Goal: Obtain resource: Obtain resource

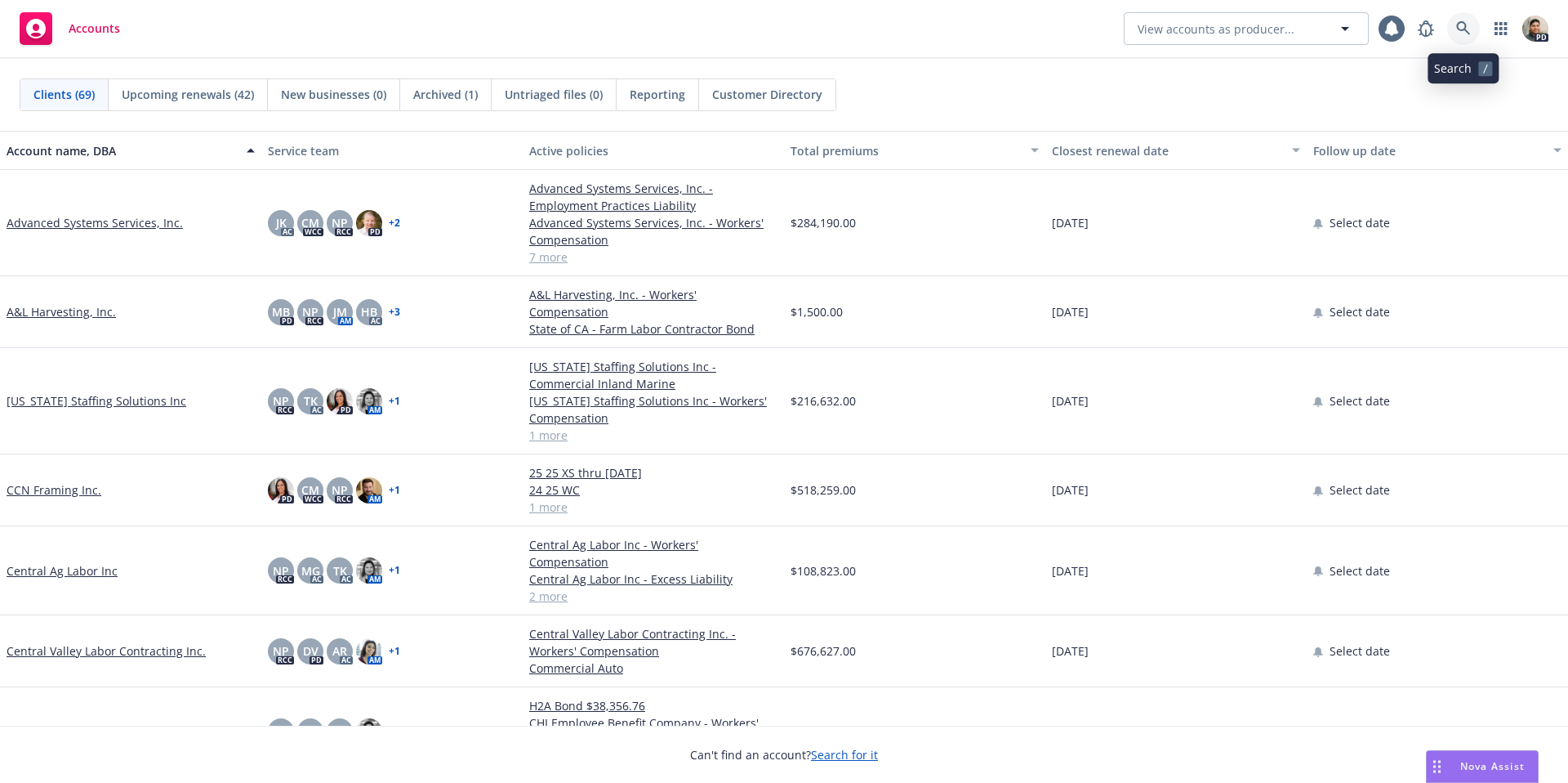
click at [1459, 25] on icon at bounding box center [1464, 28] width 14 height 14
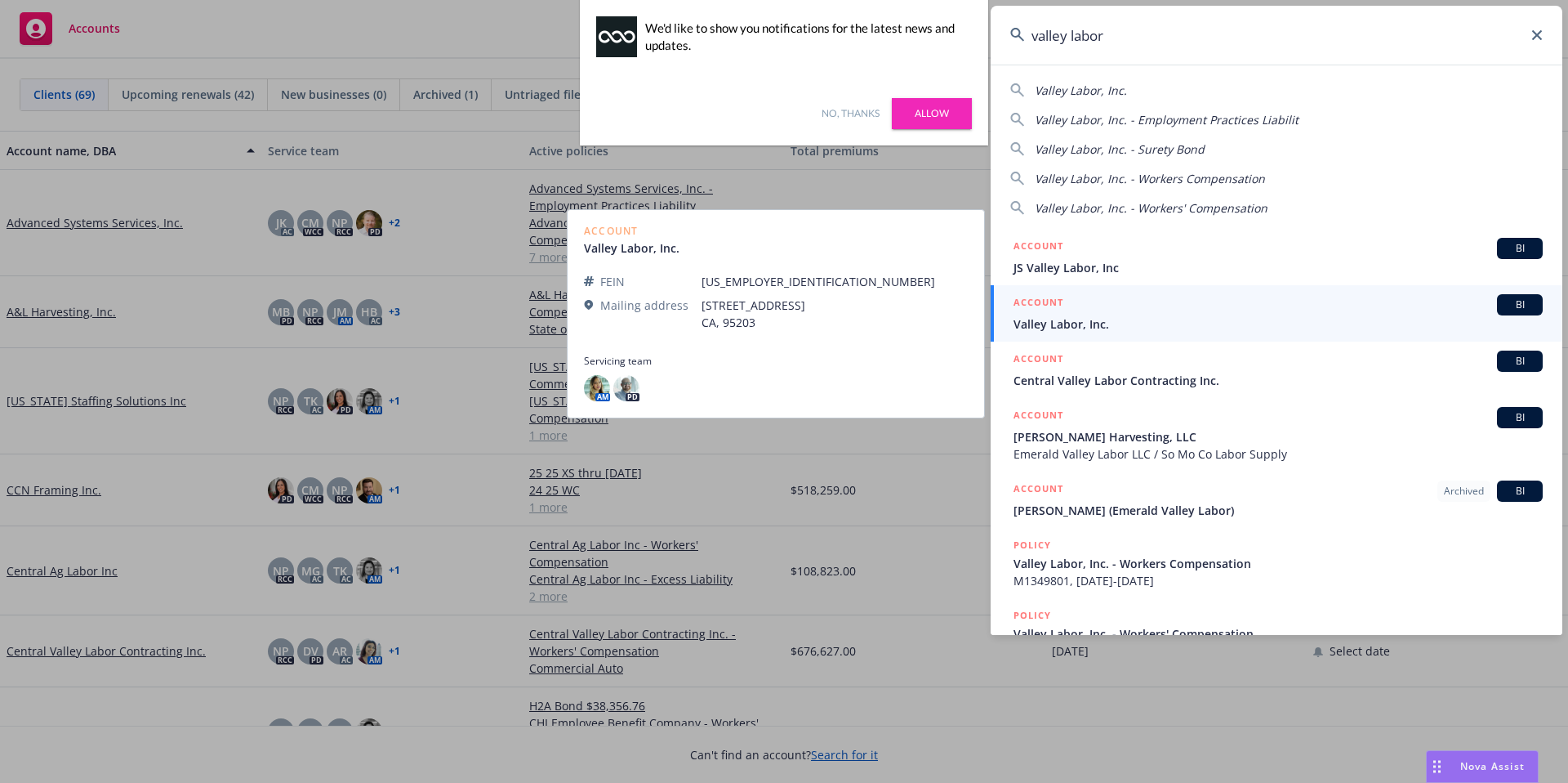
type input "valley labor"
click at [1124, 317] on span "Valley Labor, Inc." at bounding box center [1278, 324] width 530 height 18
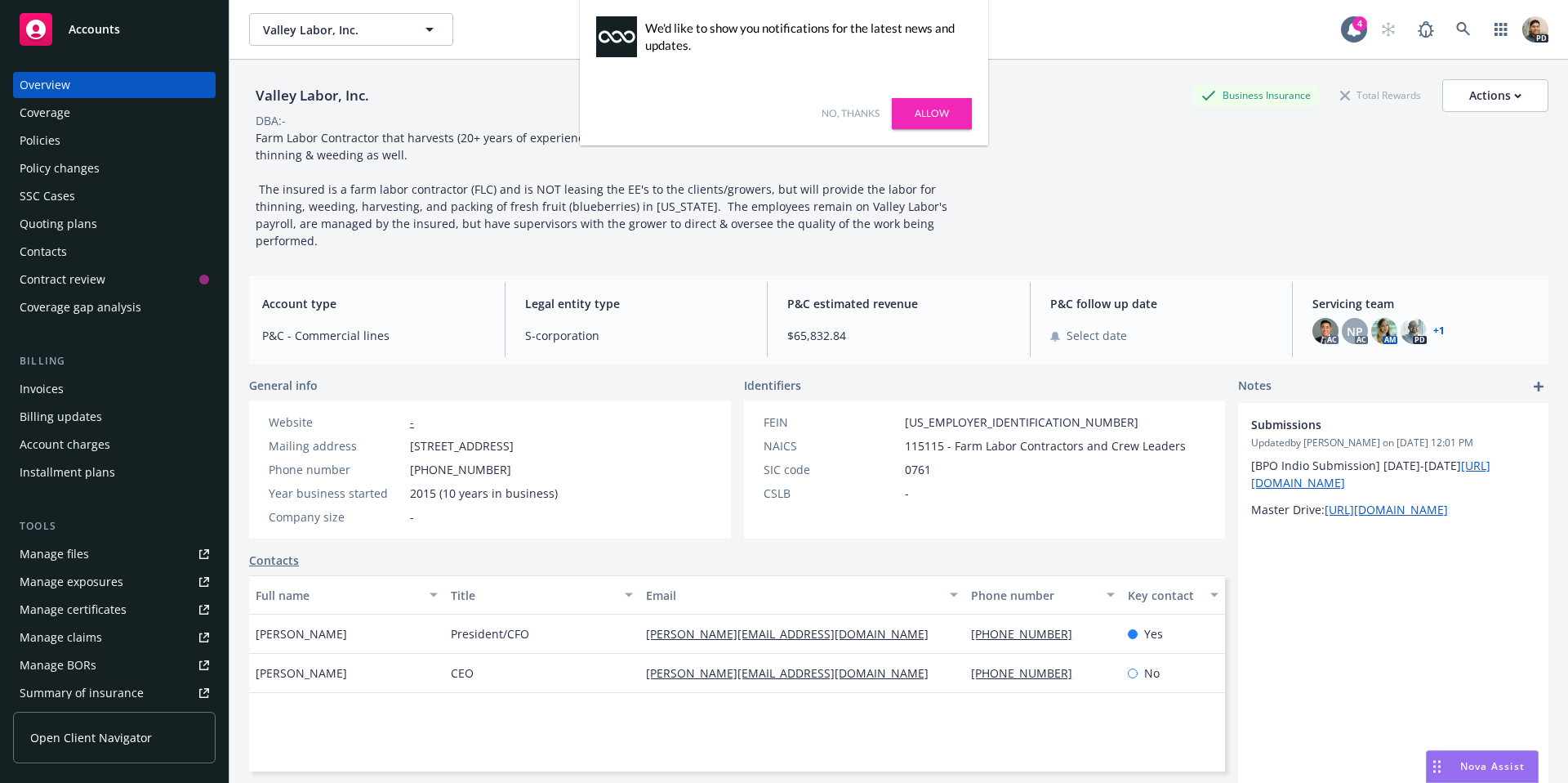
click at [918, 102] on link "Allow" at bounding box center [932, 113] width 80 height 31
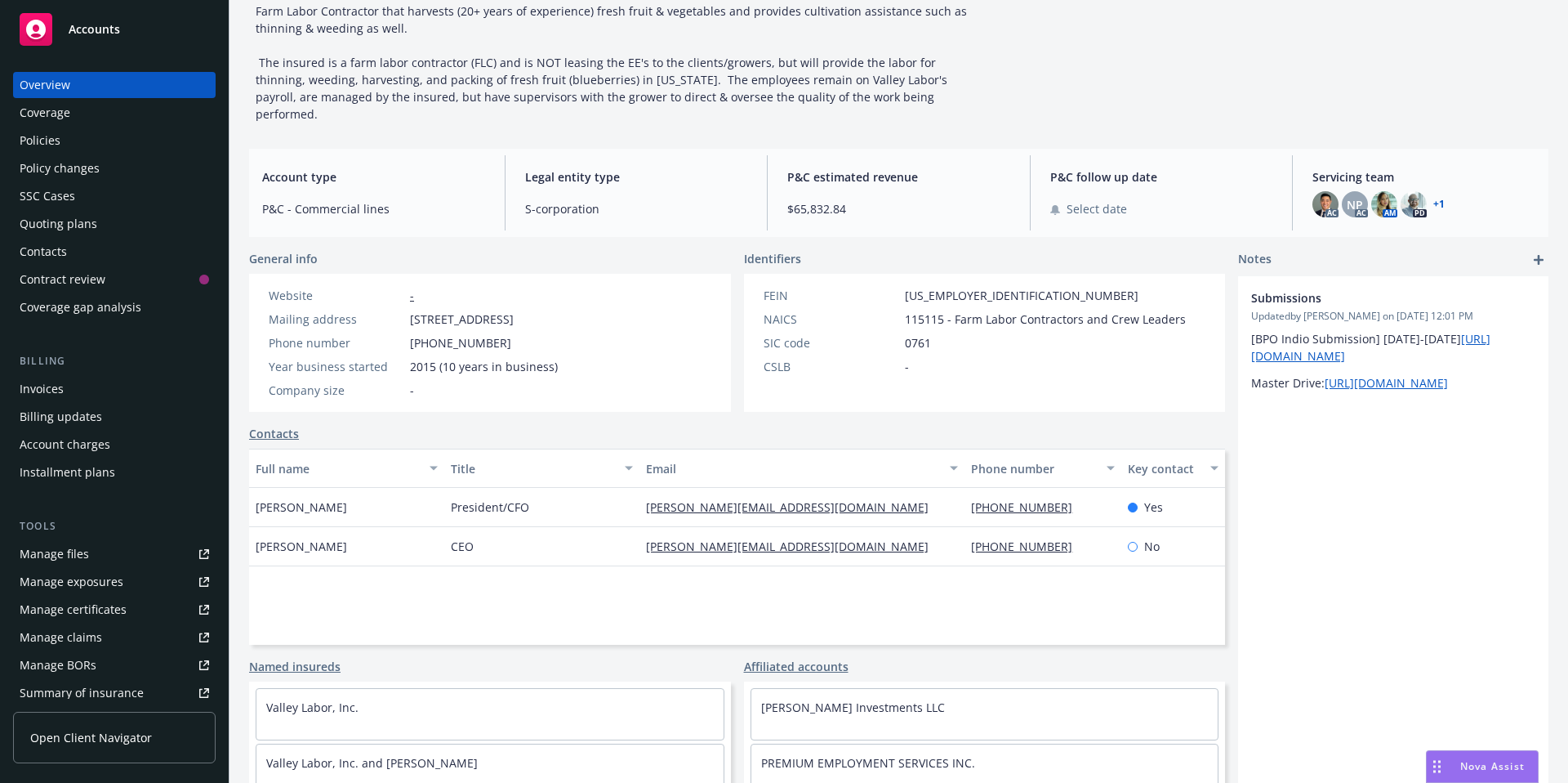
scroll to position [158, 0]
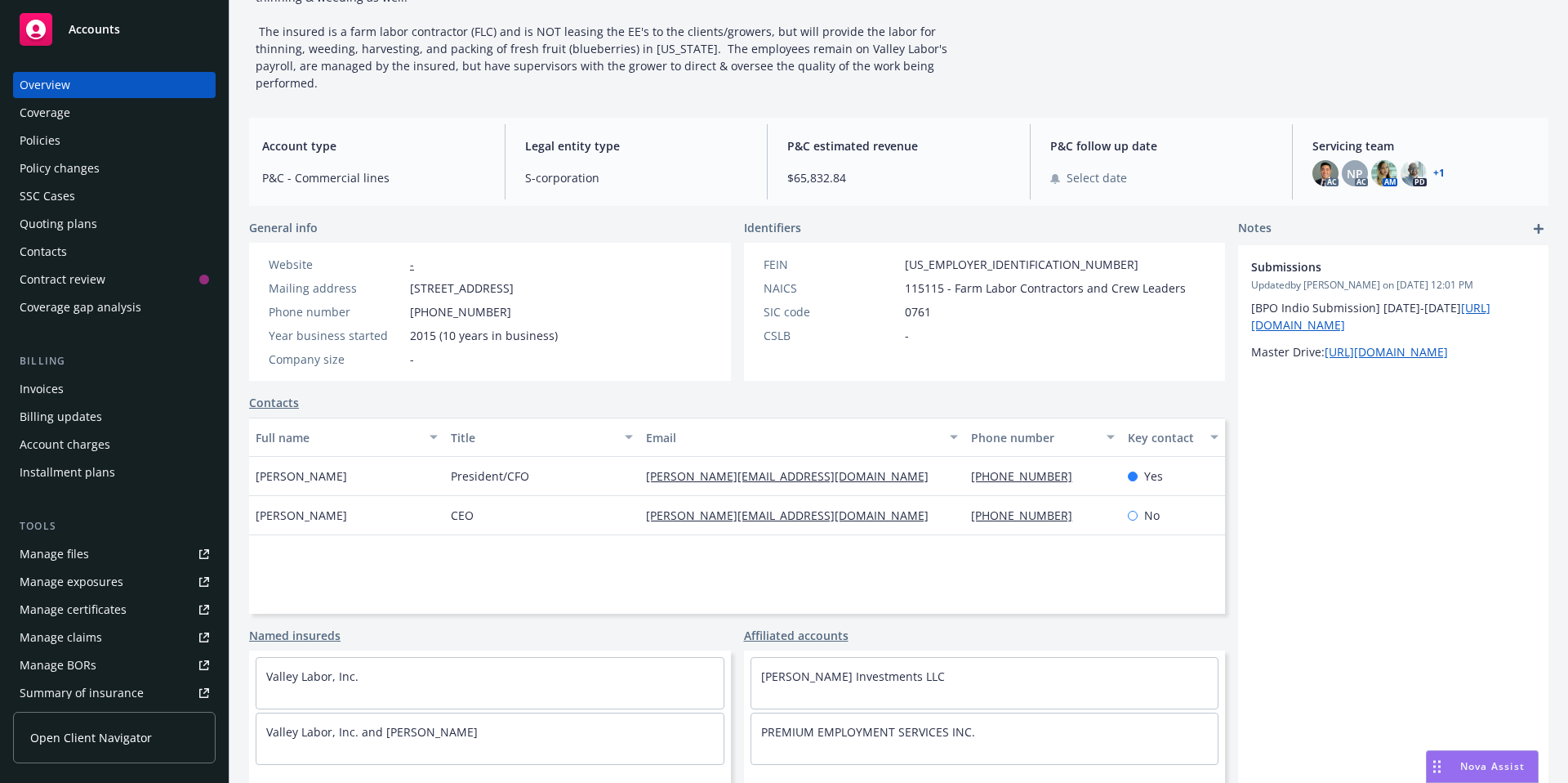
click at [85, 560] on div "Manage files" at bounding box center [53, 554] width 69 height 26
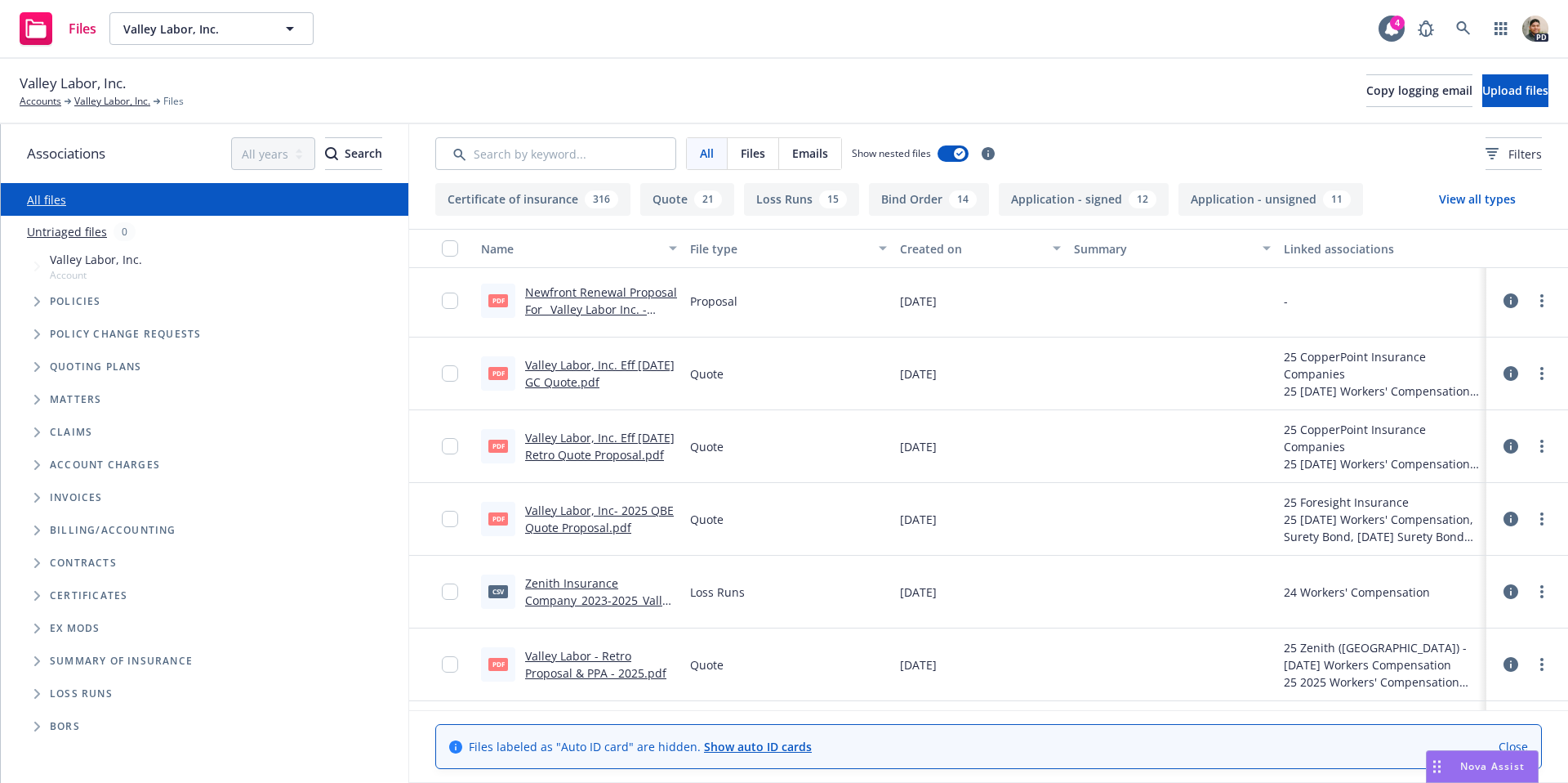
scroll to position [1093, 0]
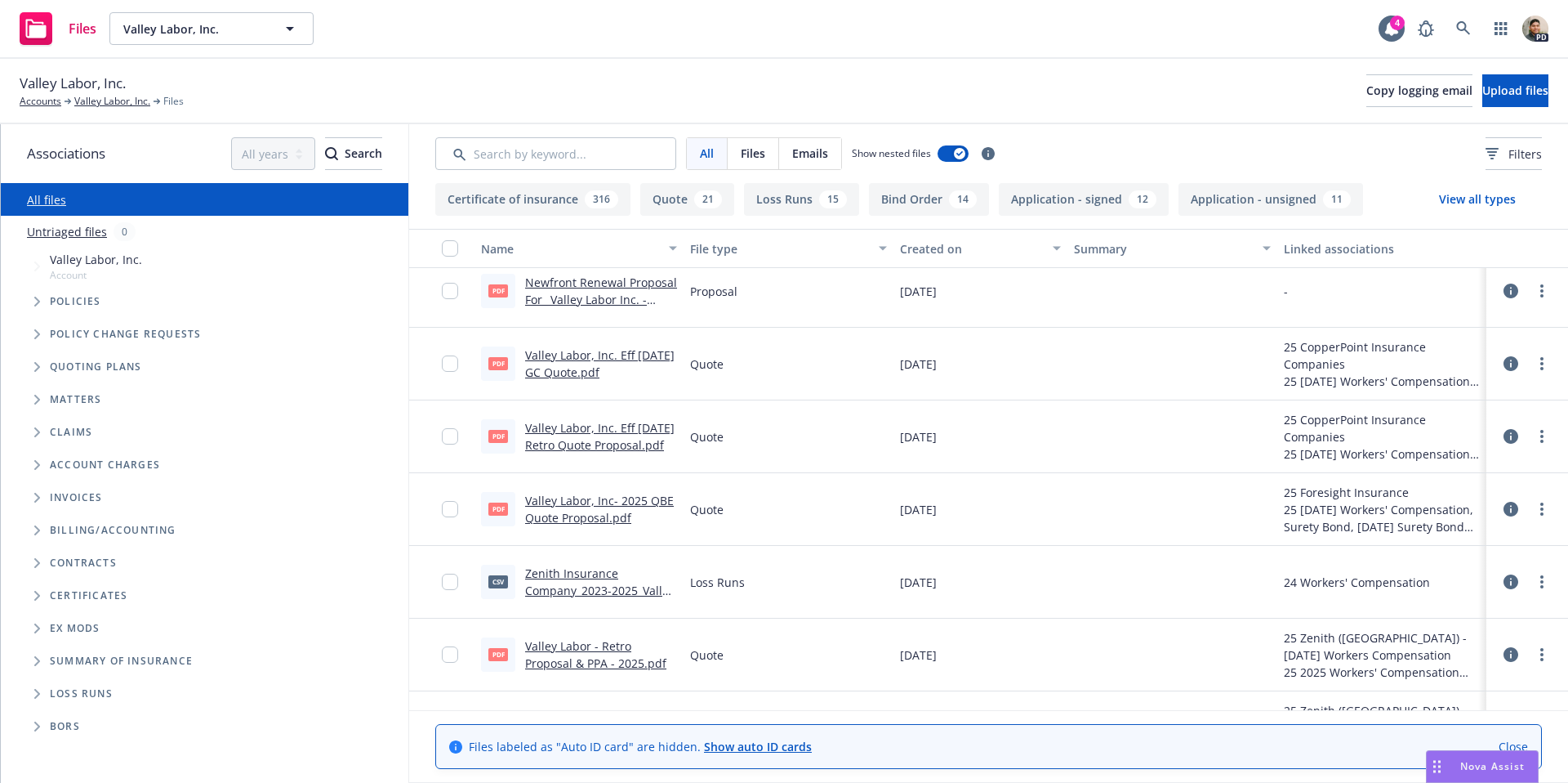
click at [44, 204] on link "All files" at bounding box center [46, 200] width 39 height 16
click at [32, 101] on link "Accounts" at bounding box center [40, 101] width 42 height 15
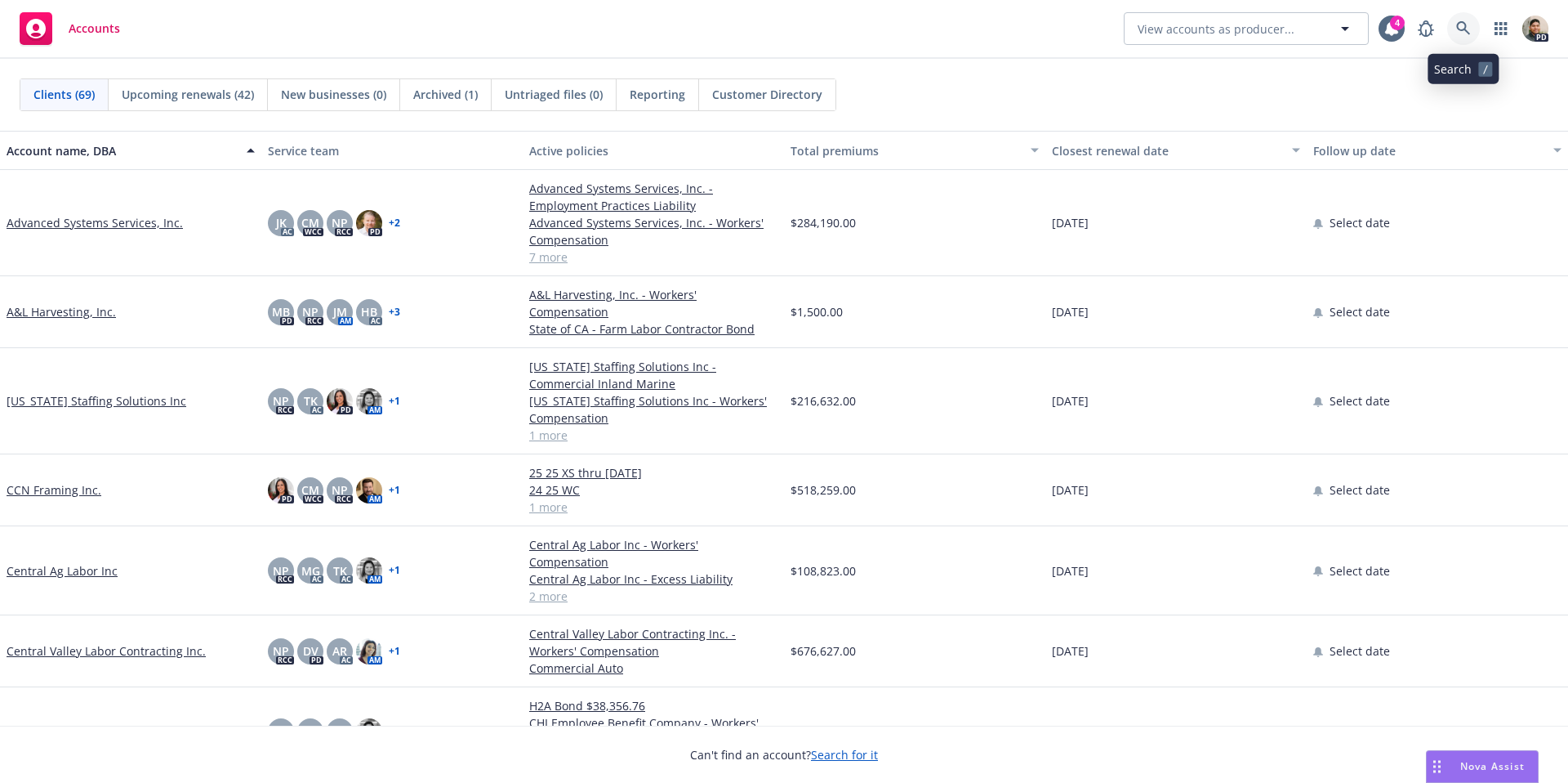
click at [1470, 30] on icon at bounding box center [1464, 28] width 15 height 15
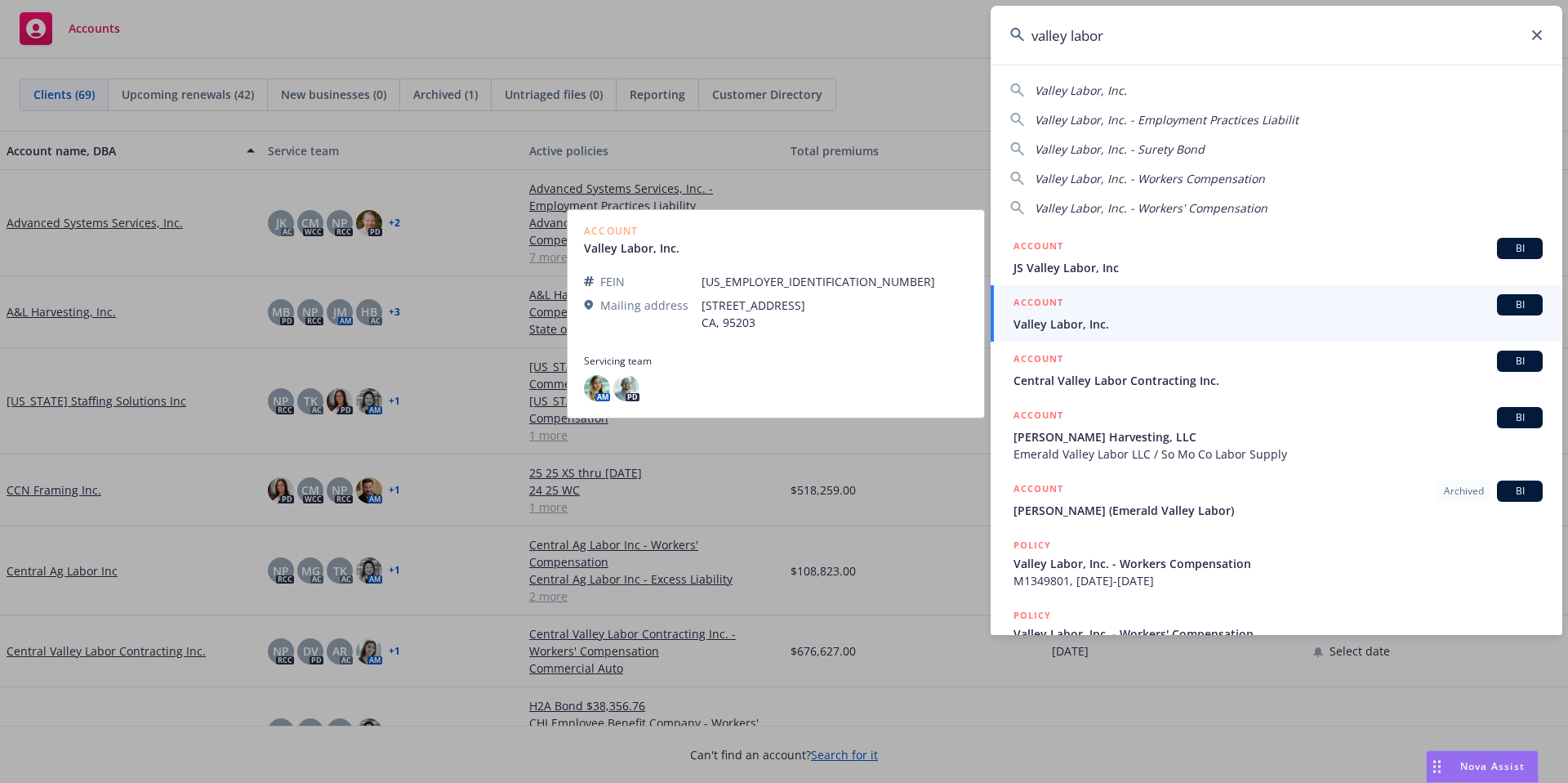
type input "valley labor"
click at [1106, 322] on span "Valley Labor, Inc." at bounding box center [1278, 324] width 530 height 18
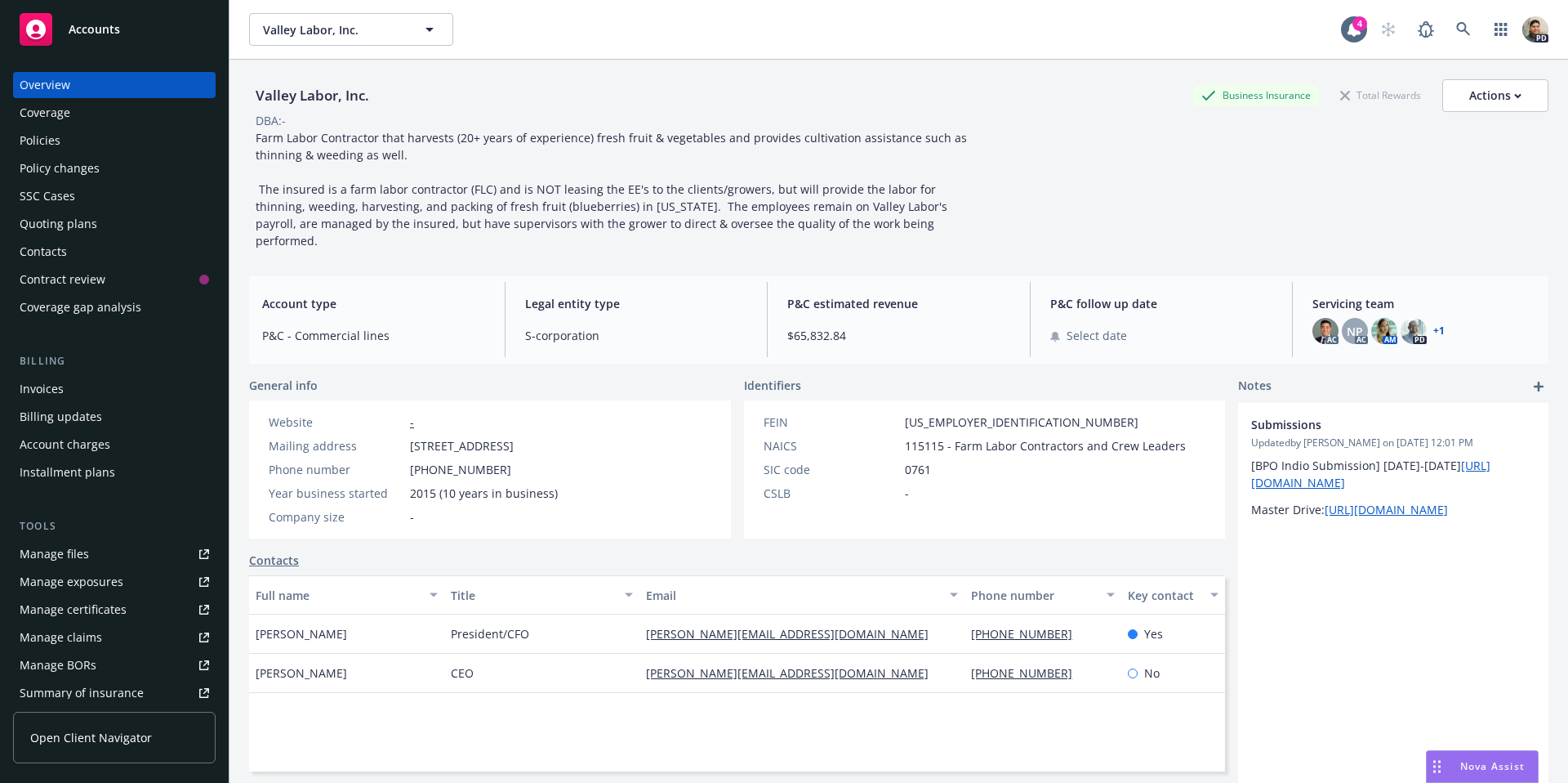
click at [46, 139] on div "Policies" at bounding box center [39, 141] width 41 height 26
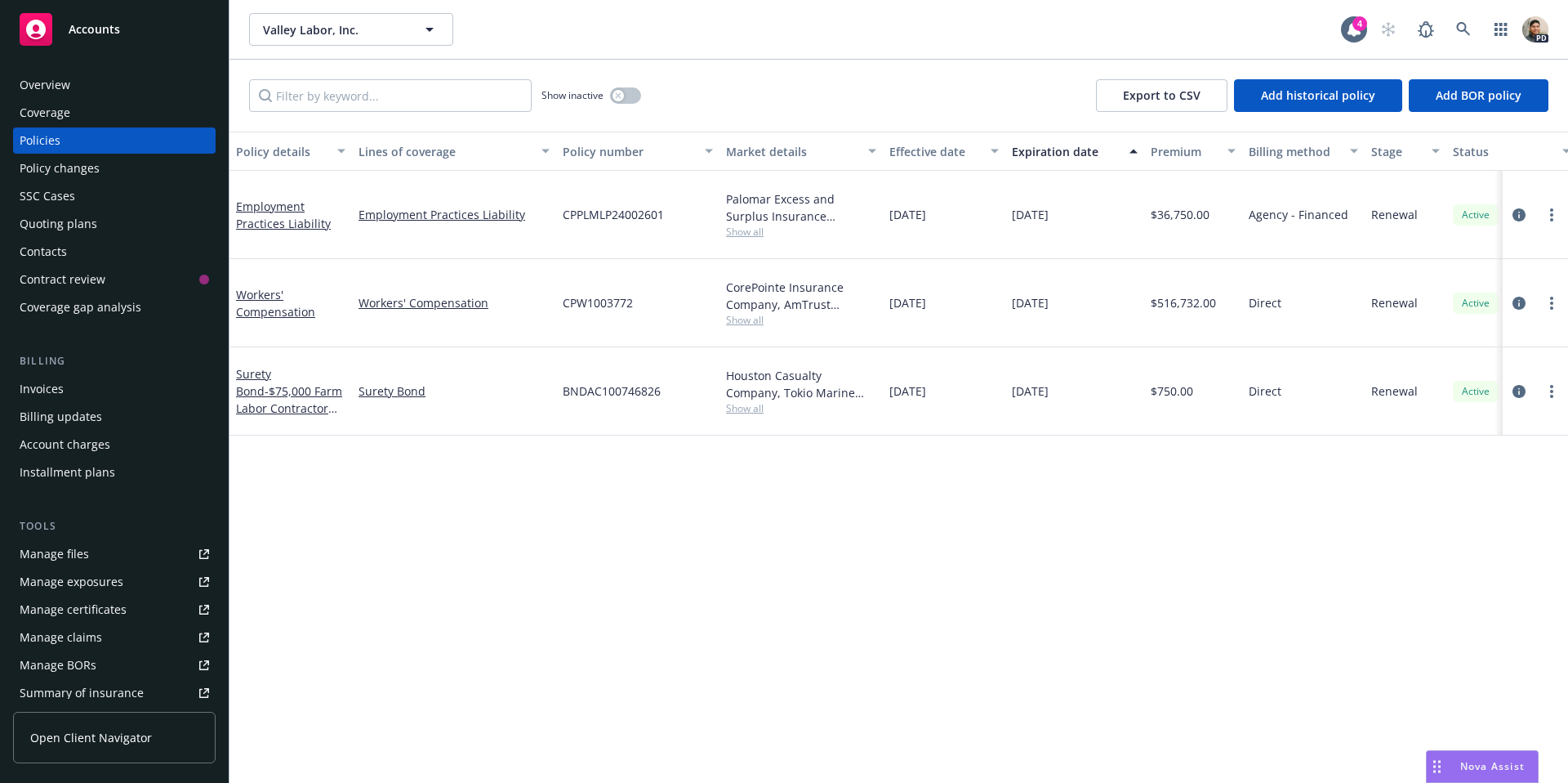
click at [747, 324] on span "Show all" at bounding box center [801, 320] width 151 height 14
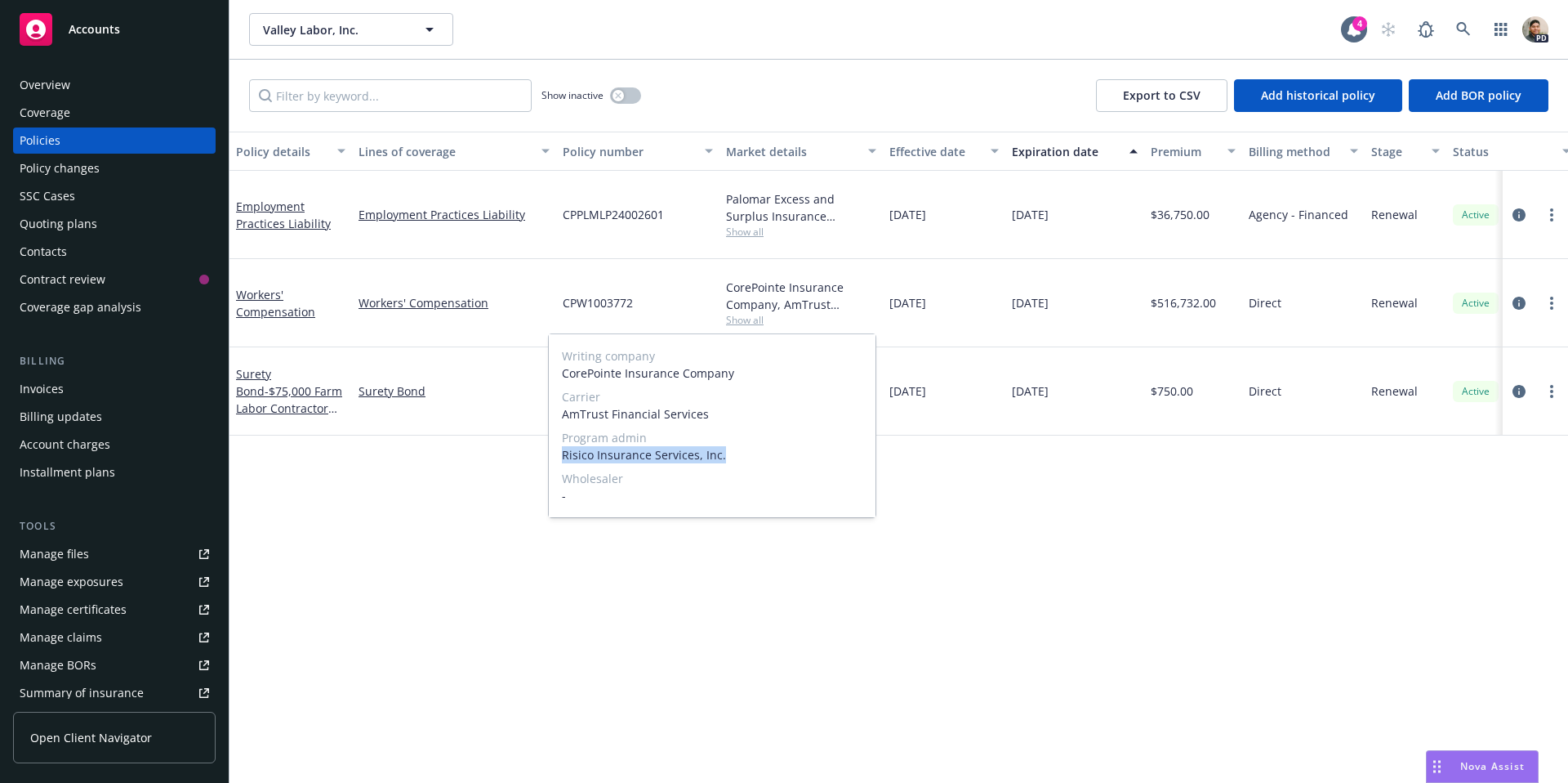
drag, startPoint x: 561, startPoint y: 456, endPoint x: 719, endPoint y: 458, distance: 158.0
click at [719, 458] on span "Risico Insurance Services, Inc." at bounding box center [712, 455] width 300 height 18
copy span "Risico Insurance Services, Inc."
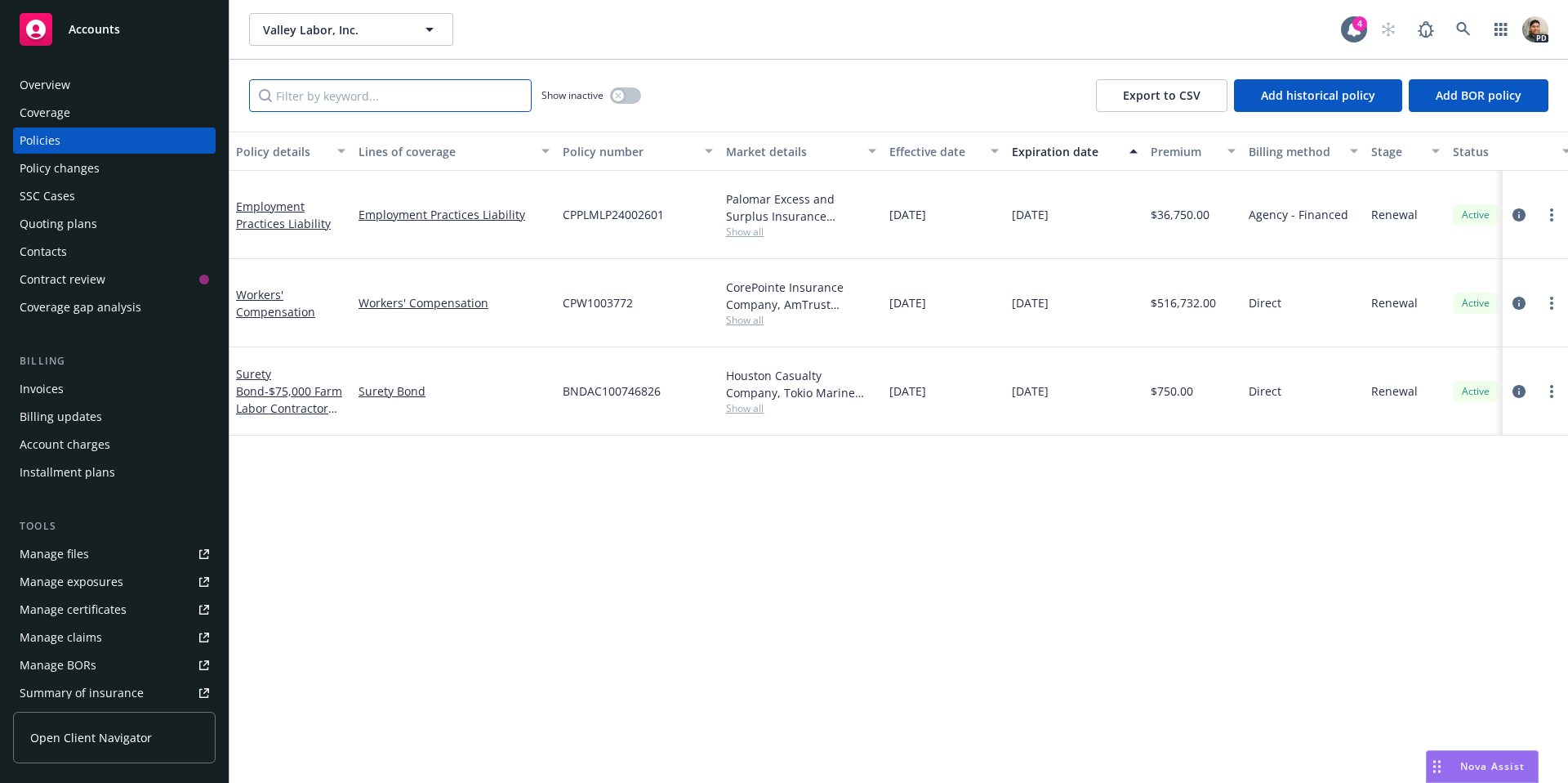
click at [401, 101] on input "Filter by keyword..." at bounding box center [390, 95] width 283 height 32
paste input "Risico Insurance Services, Inc."
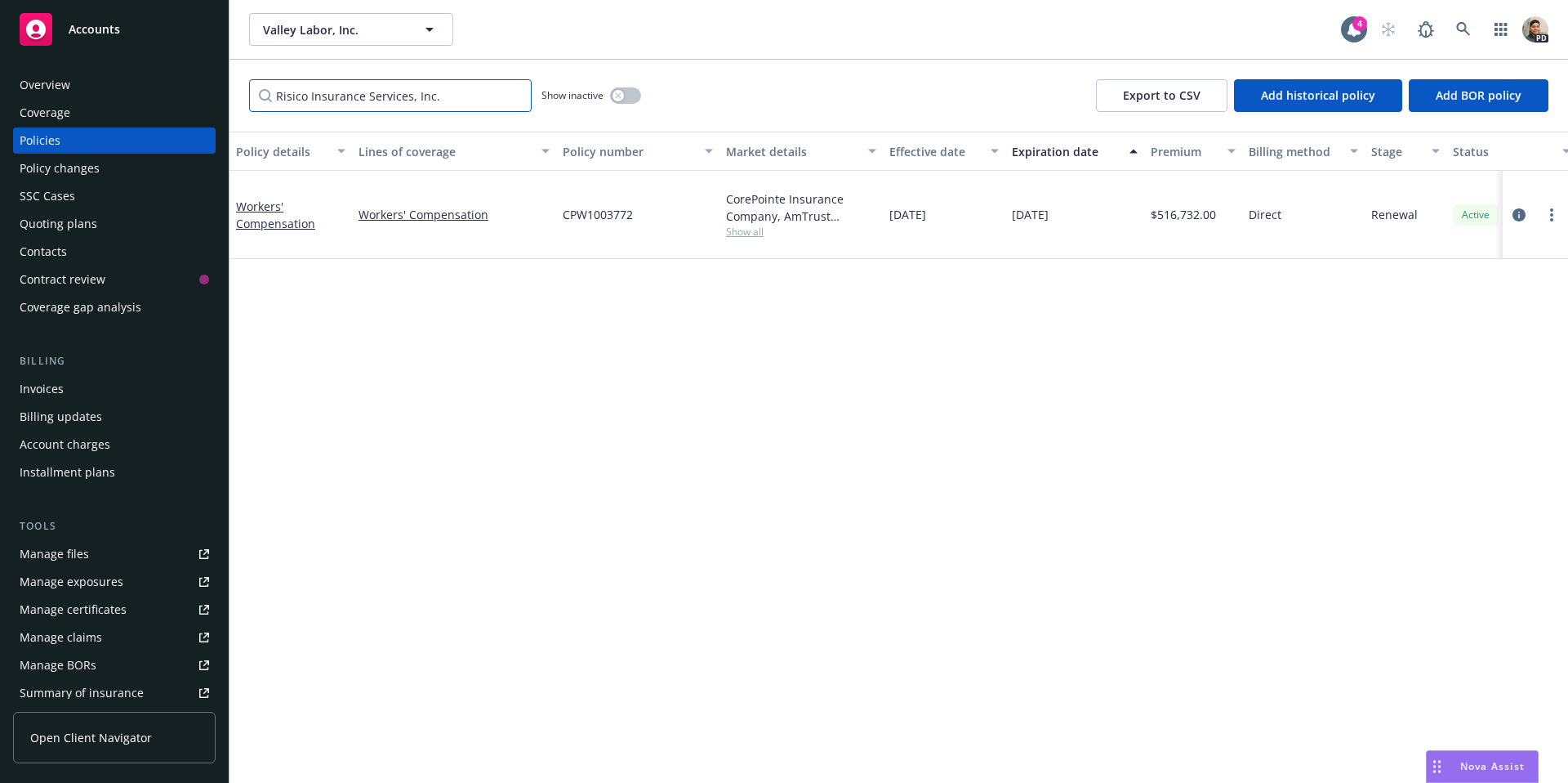
type input "Risico Insurance Services, Inc."
click at [85, 83] on div "Overview" at bounding box center [114, 85] width 189 height 26
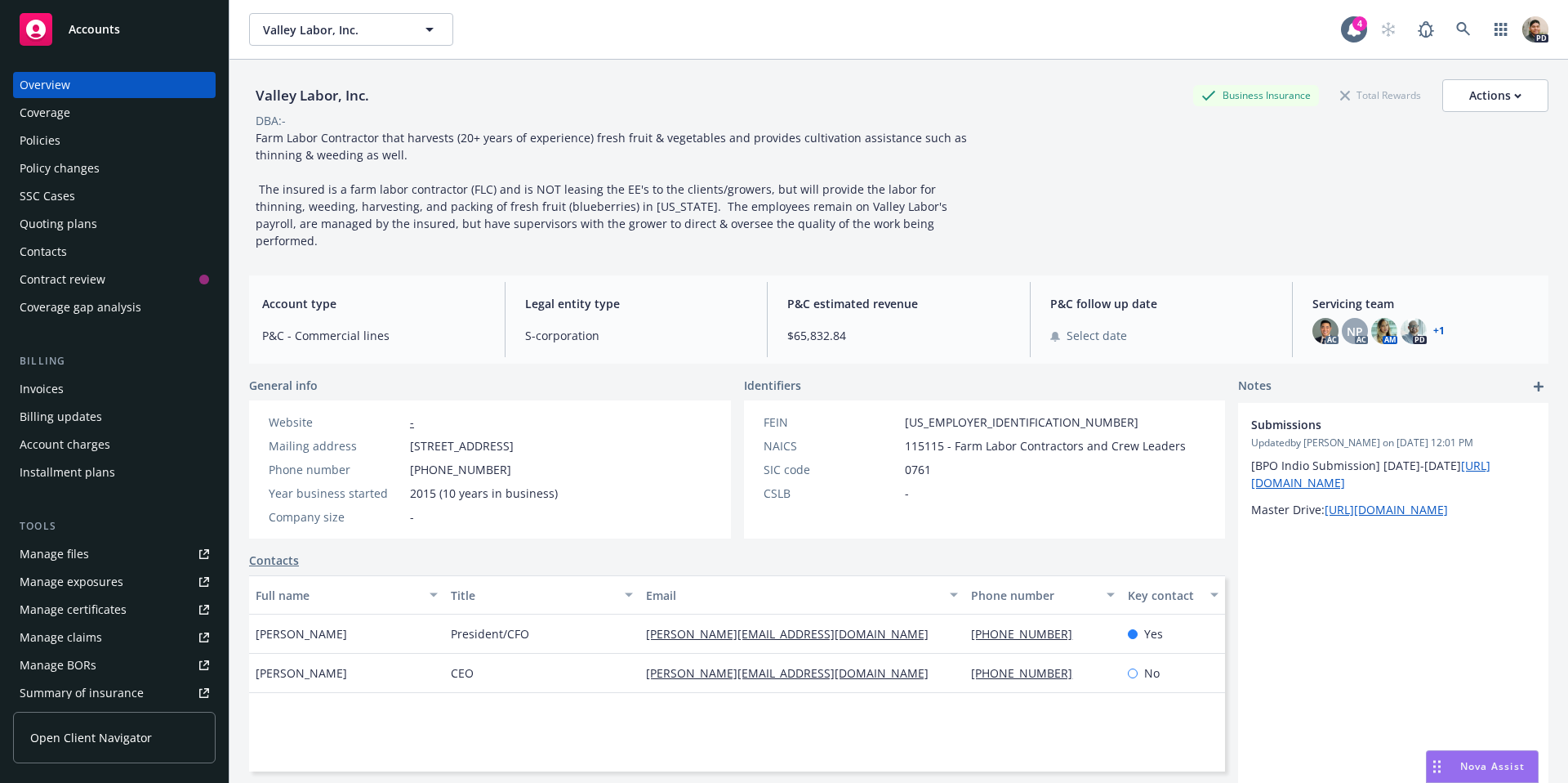
click at [85, 561] on div "Manage files" at bounding box center [53, 554] width 69 height 26
click at [55, 142] on div "Policies" at bounding box center [39, 141] width 41 height 26
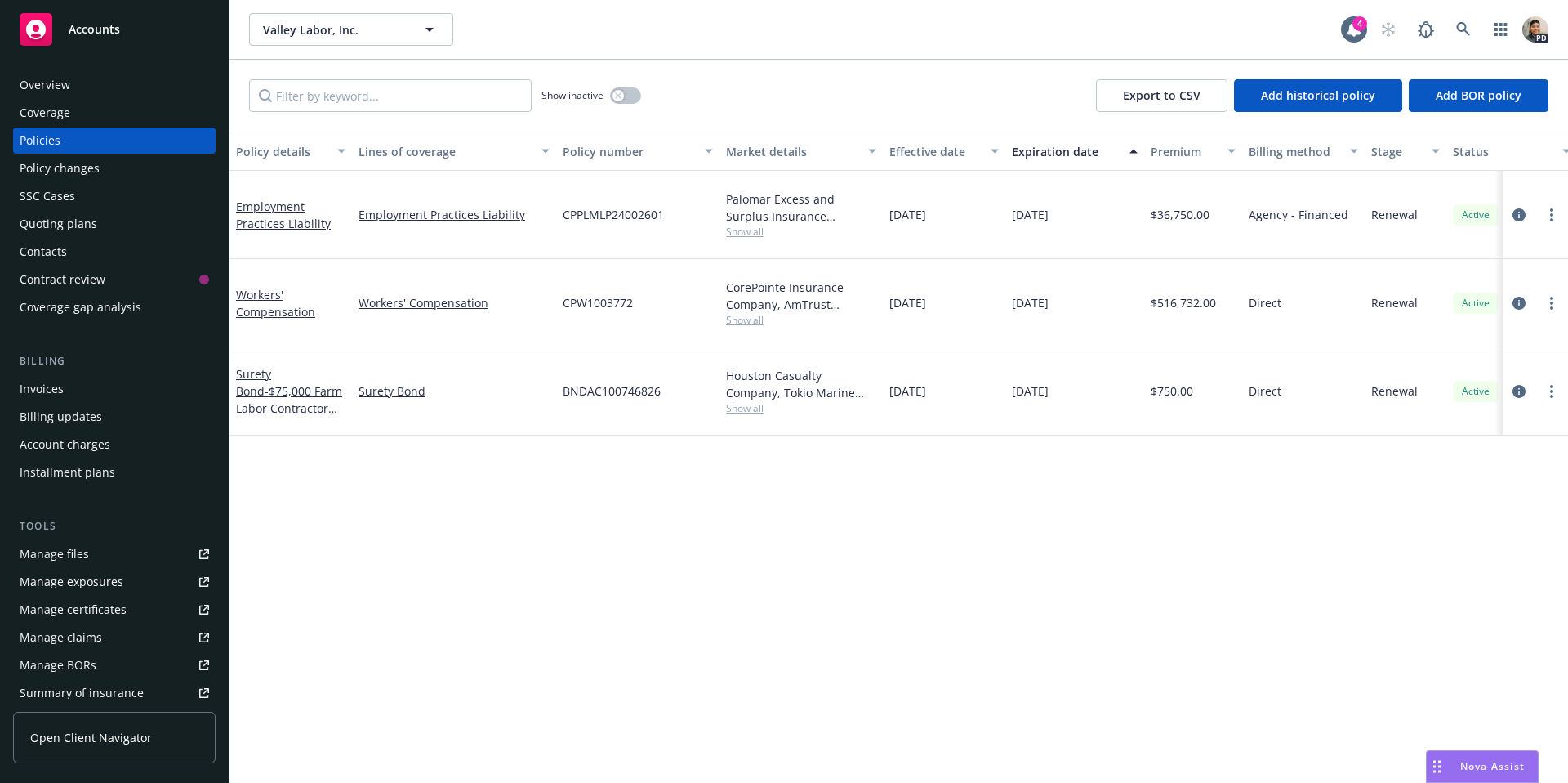
click at [751, 321] on span "Show all" at bounding box center [801, 320] width 151 height 14
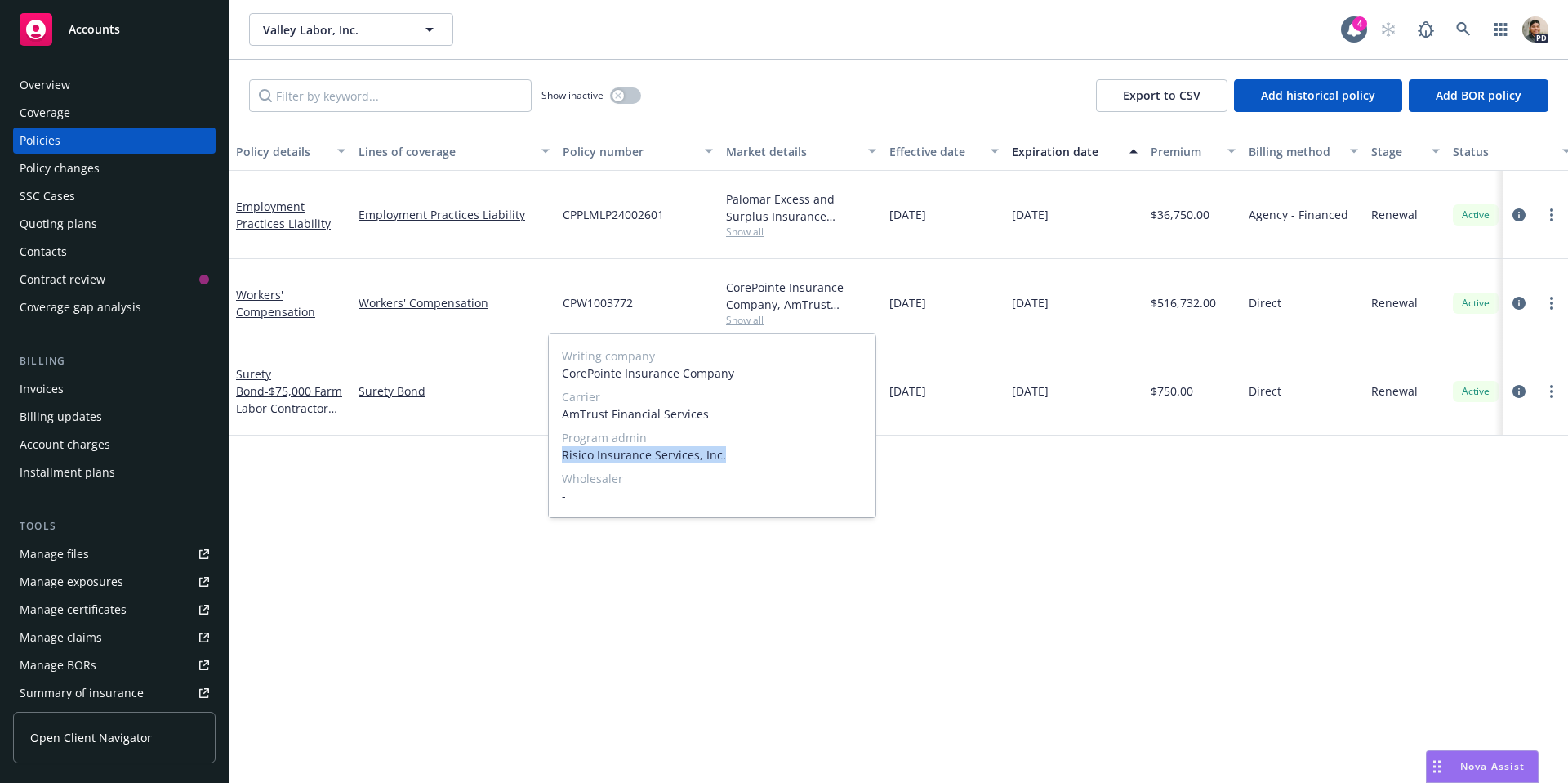
drag, startPoint x: 564, startPoint y: 458, endPoint x: 719, endPoint y: 455, distance: 155.0
click at [720, 455] on span "Risico Insurance Services, Inc." at bounding box center [712, 455] width 300 height 18
copy span "Risico Insurance Services, Inc."
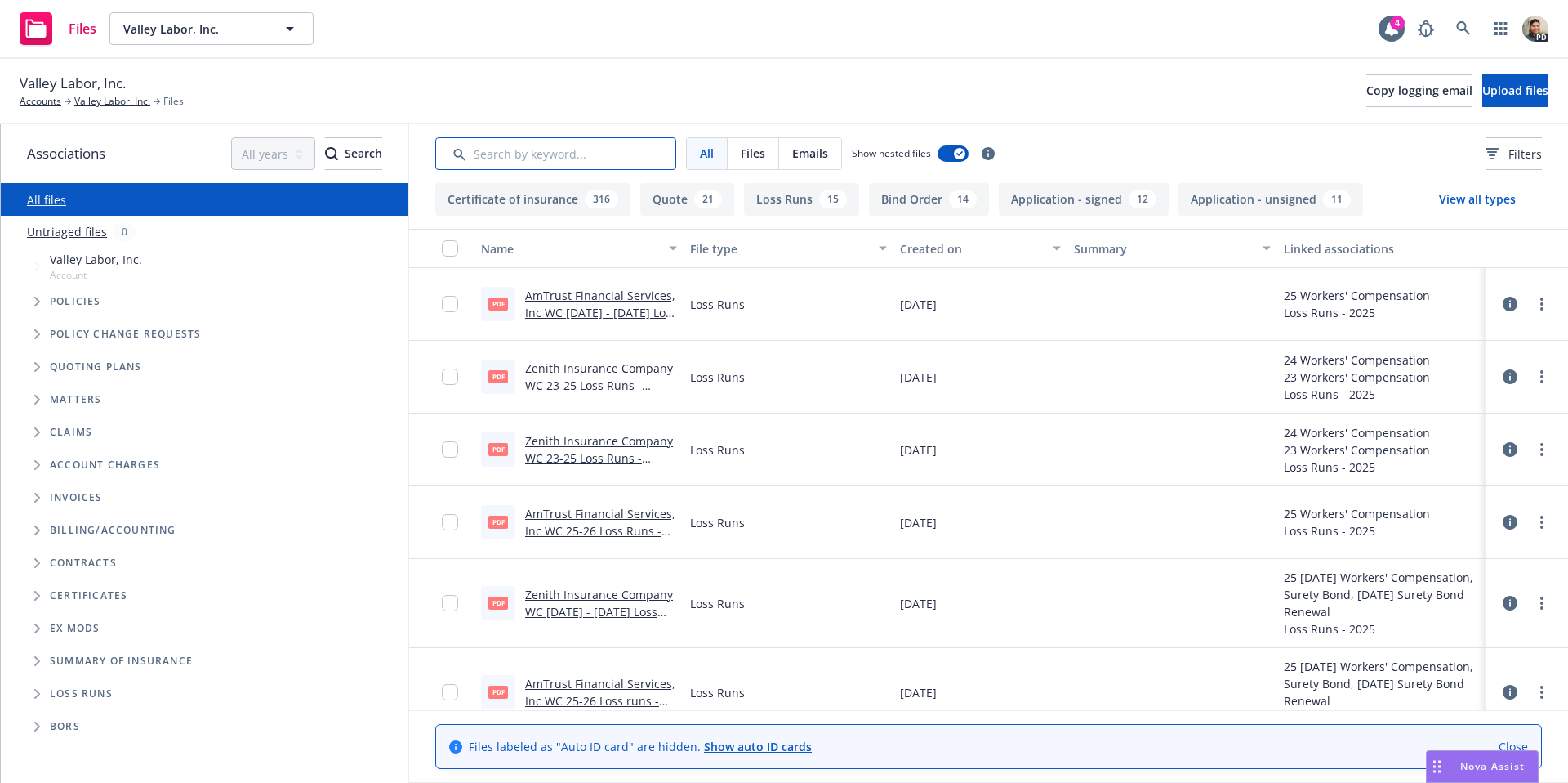
click at [497, 152] on input "Search by keyword..." at bounding box center [555, 153] width 241 height 32
paste input "Risico Insurance Services, Inc."
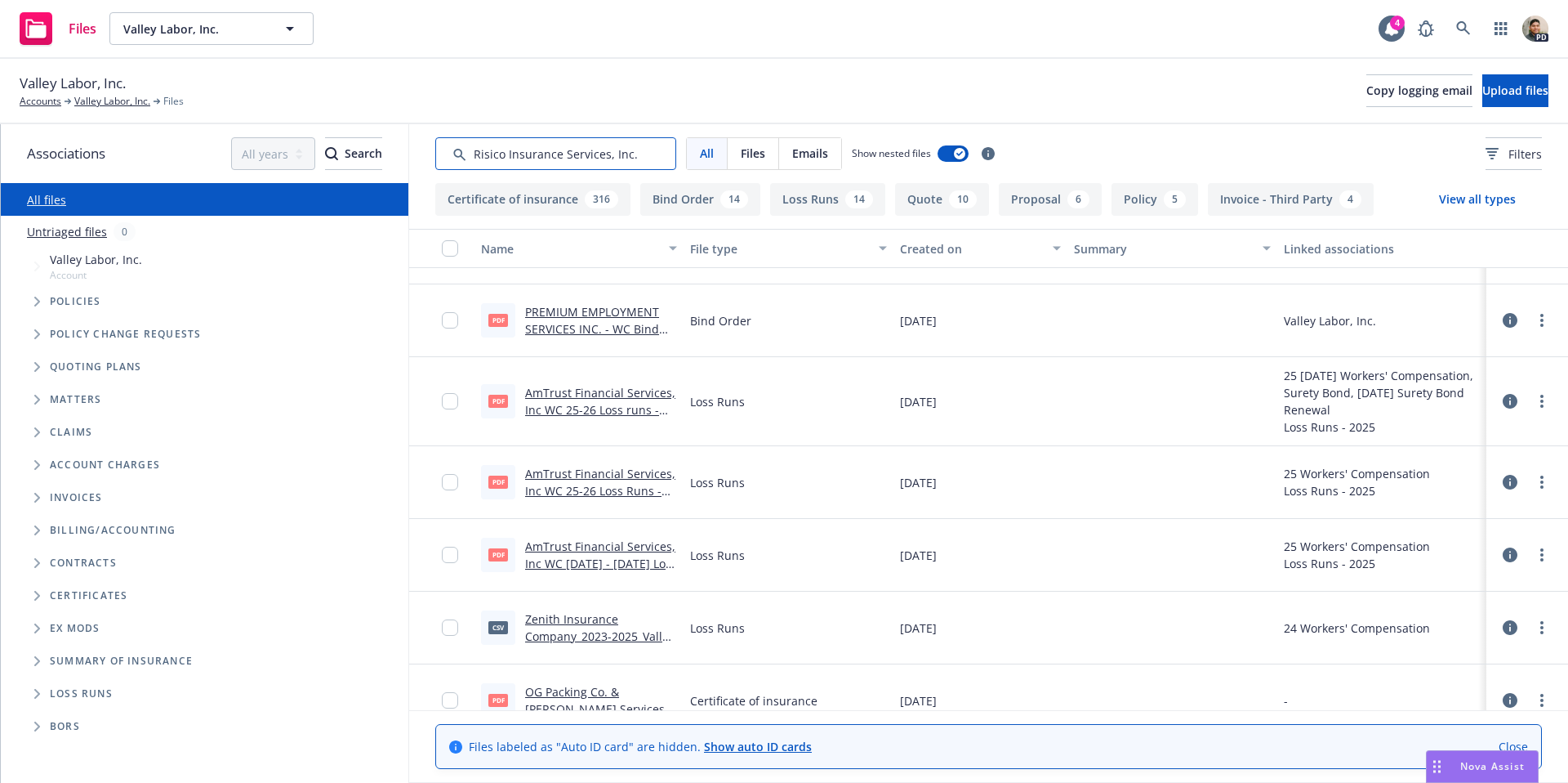
scroll to position [411, 0]
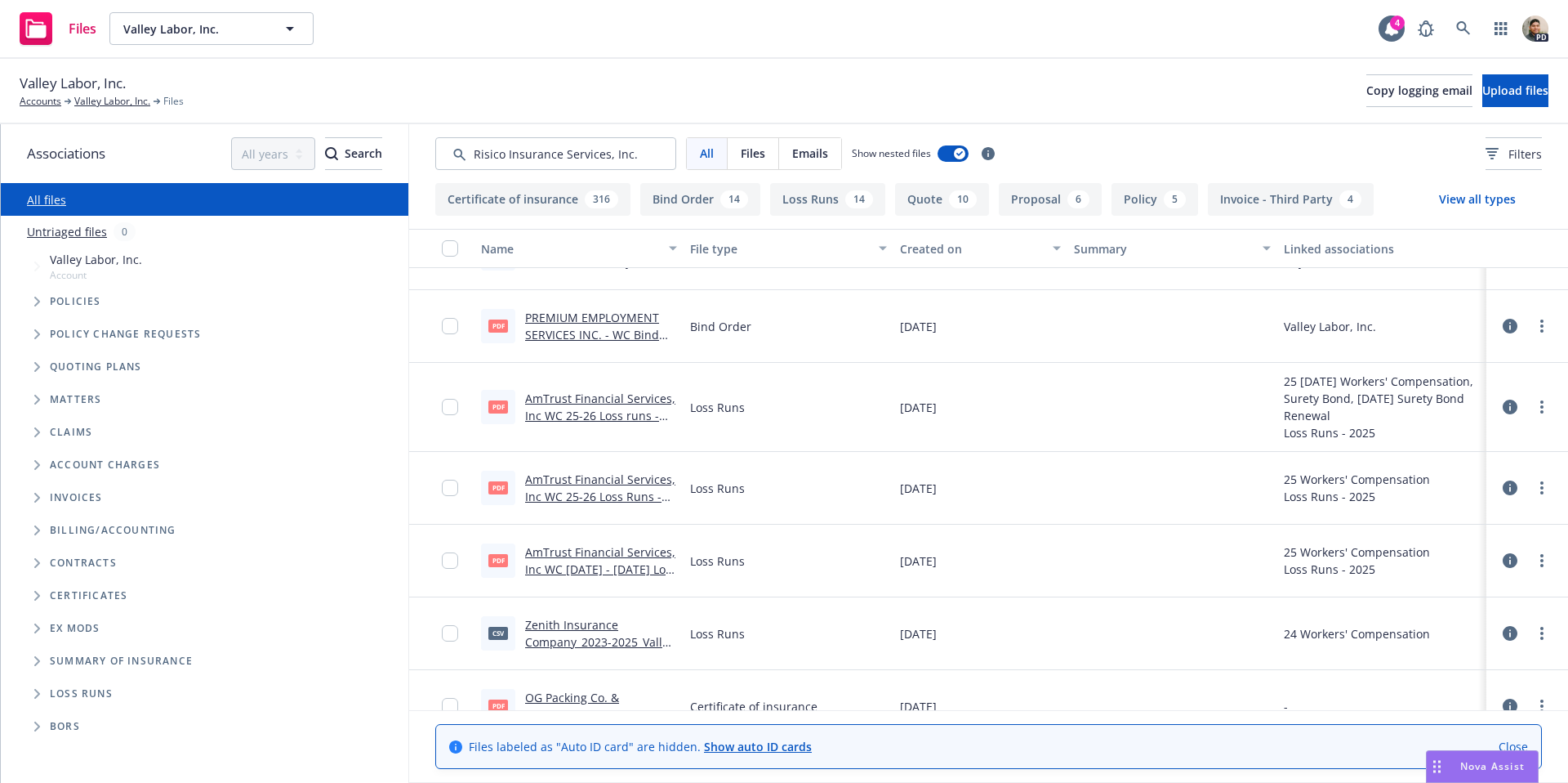
click at [592, 317] on link "PREMIUM EMPLOYMENT SERVICES INC. - WC Bind Order - Insured.pdf" at bounding box center [592, 335] width 134 height 50
click at [677, 207] on button "Bind Order 14" at bounding box center [700, 199] width 120 height 32
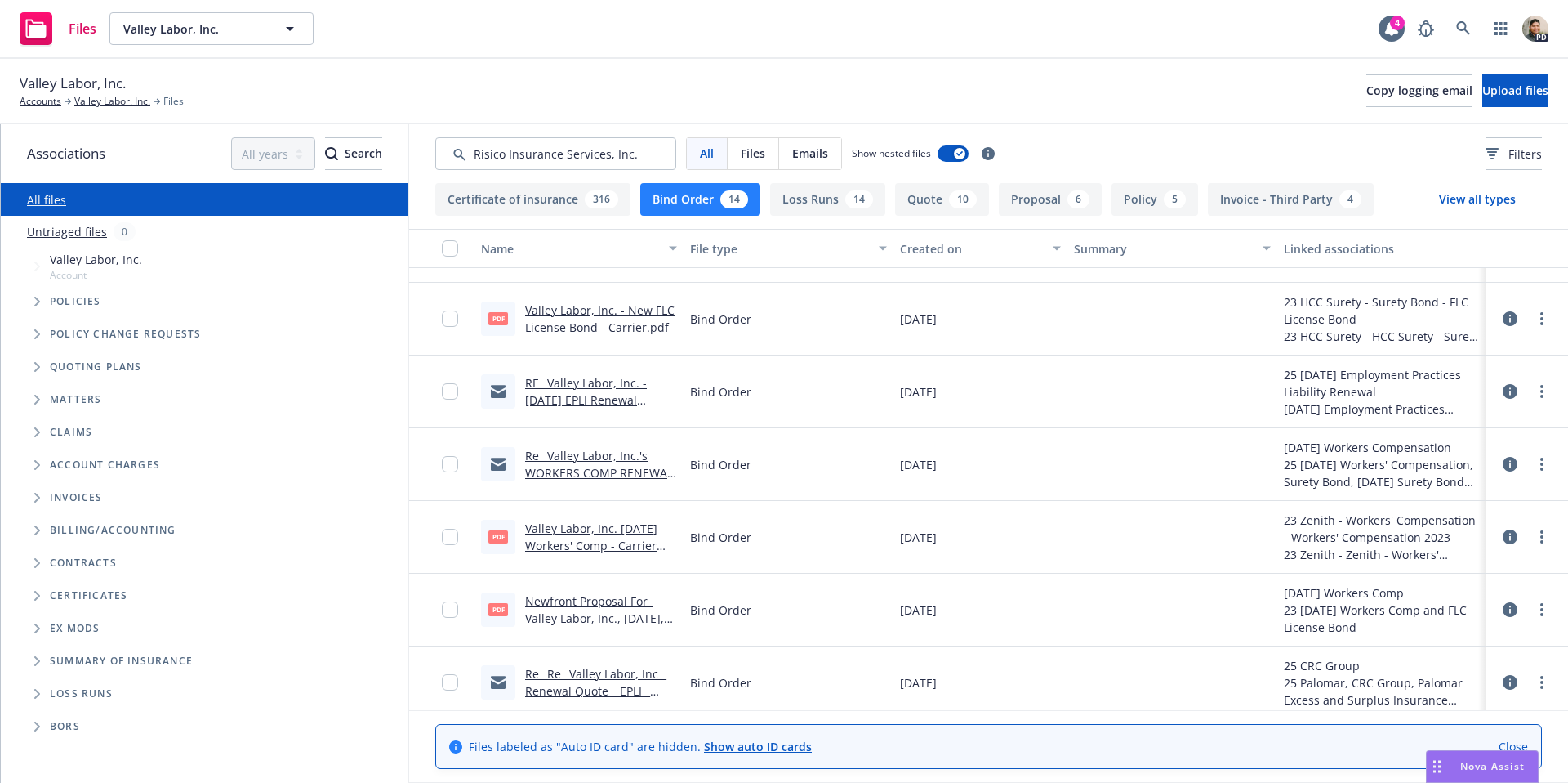
scroll to position [561, 0]
click at [889, 243] on div "button" at bounding box center [885, 248] width 8 height 38
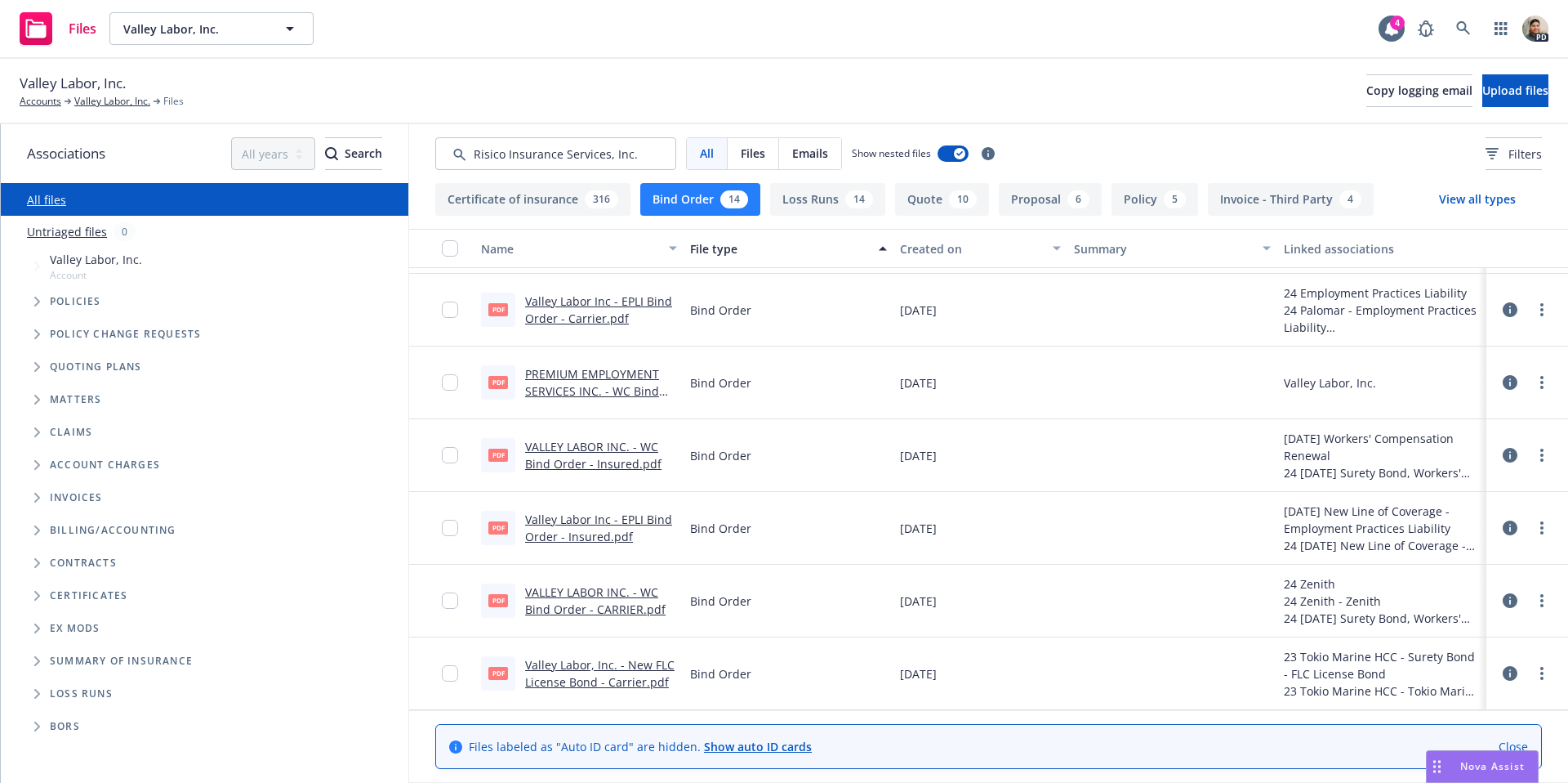
scroll to position [0, 0]
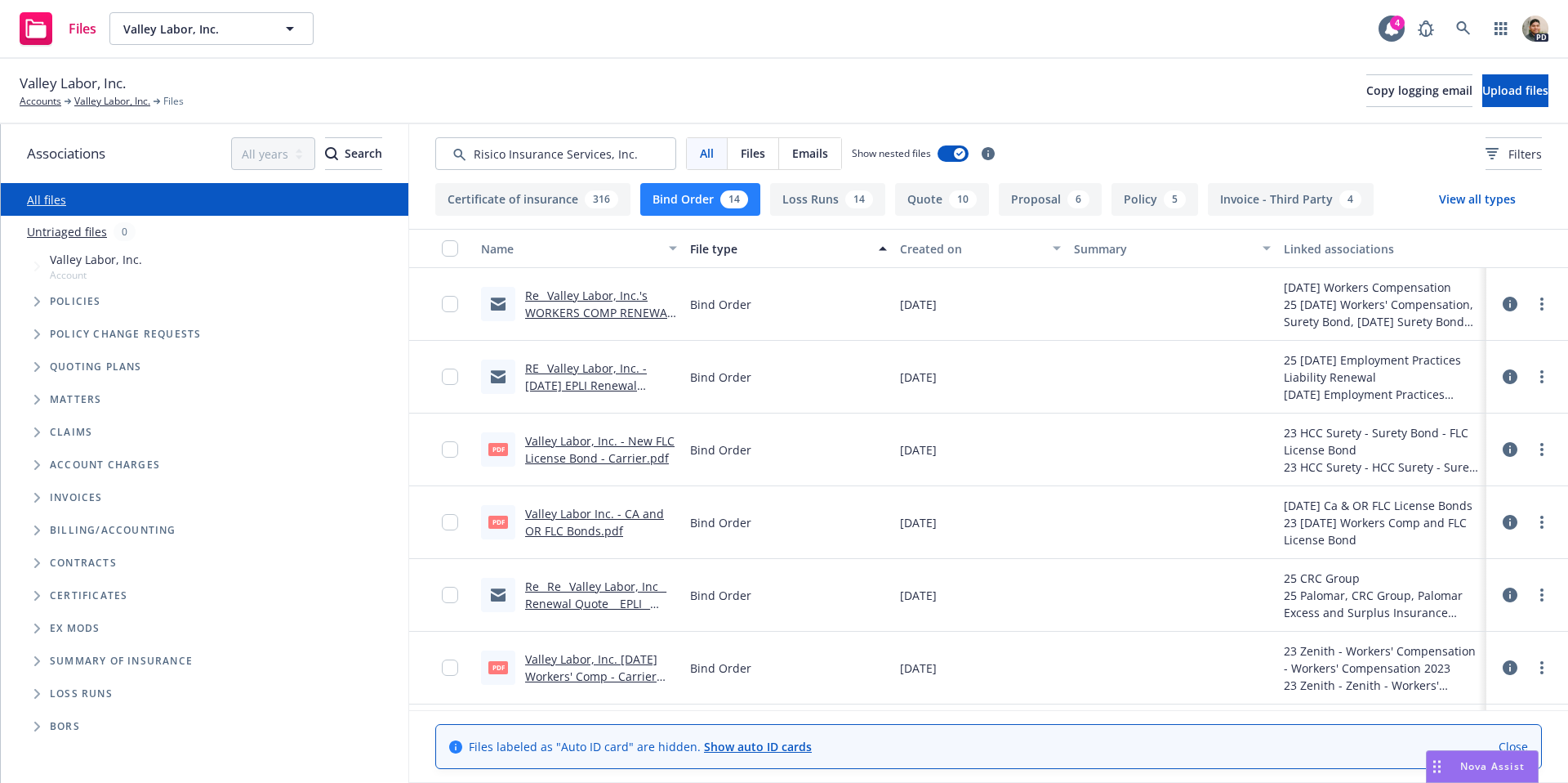
click at [558, 293] on link "Re_ Valley Labor, Inc.'s WORKERS COMP RENEWAL - 05_01_2025 - 2026.eml" at bounding box center [599, 312] width 148 height 50
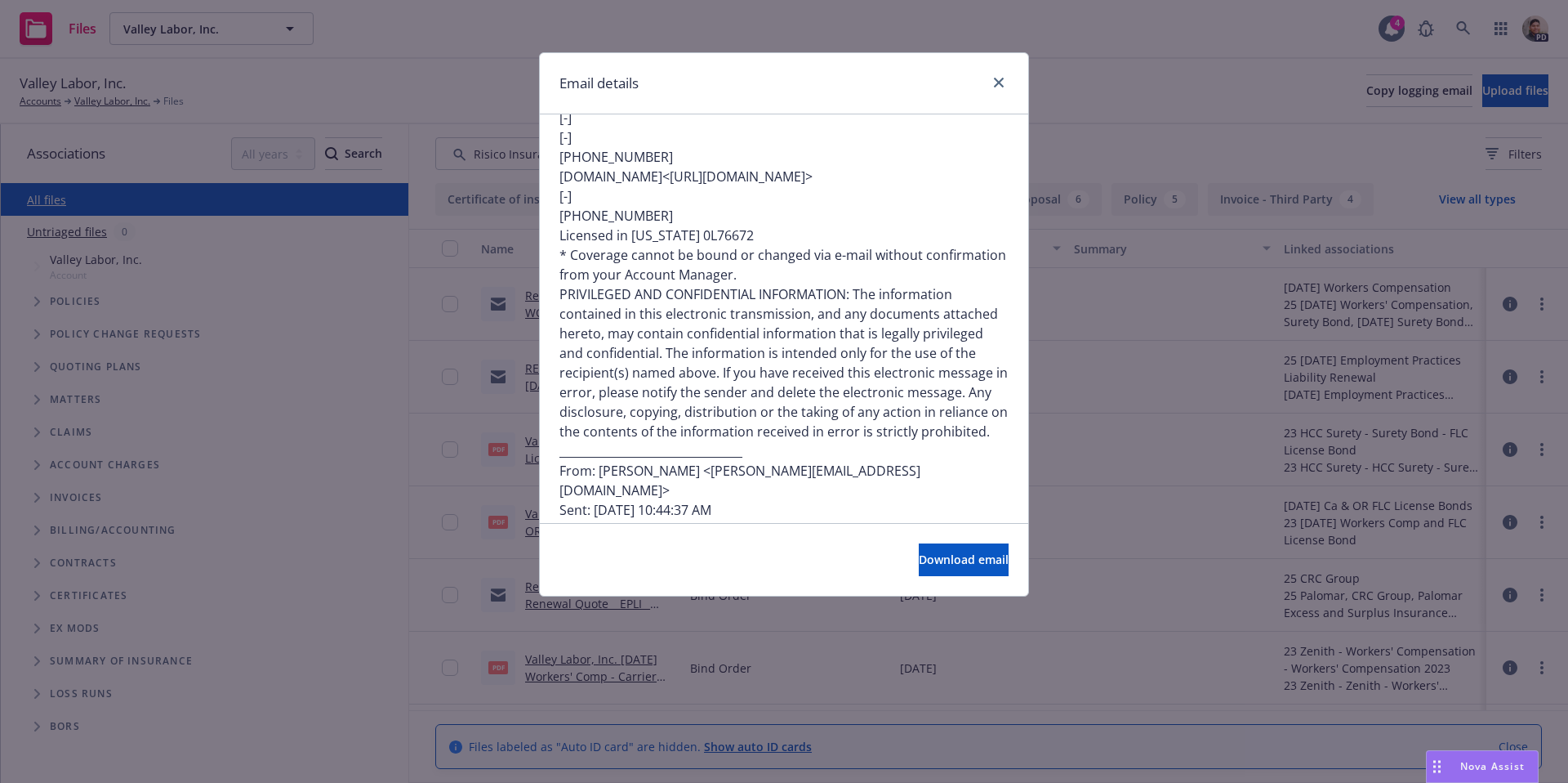
scroll to position [265, 0]
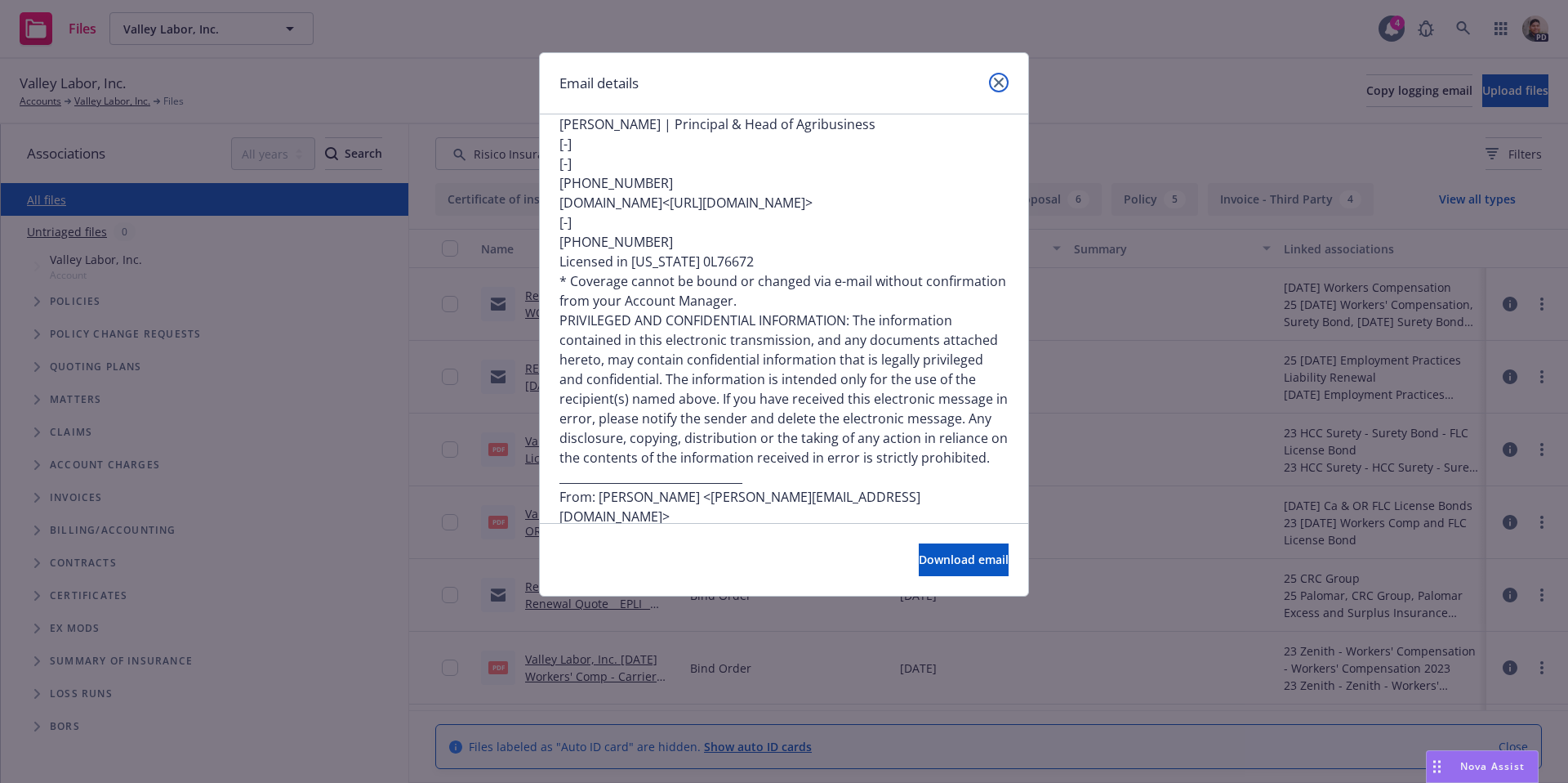
click at [995, 80] on icon "close" at bounding box center [999, 82] width 10 height 10
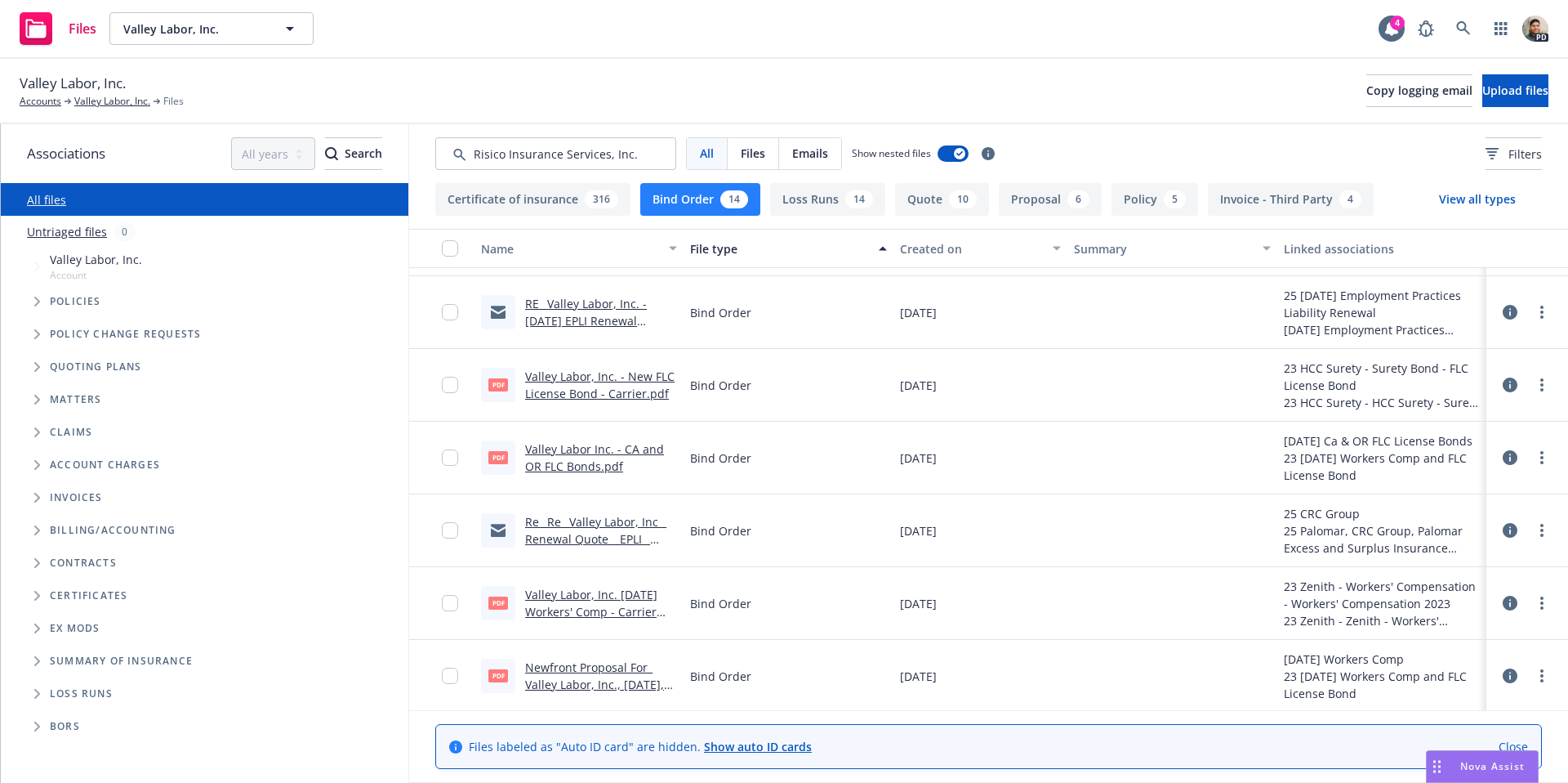
scroll to position [67, 0]
click at [594, 152] on input "Search by keyword..." at bounding box center [555, 153] width 241 height 32
drag, startPoint x: 639, startPoint y: 155, endPoint x: 397, endPoint y: 148, distance: 242.1
click at [397, 148] on div "Associations All years 2027 2026 2025 2024 2023 2022 2021 2020 2019 2018 2017 2…" at bounding box center [784, 454] width 1568 height 659
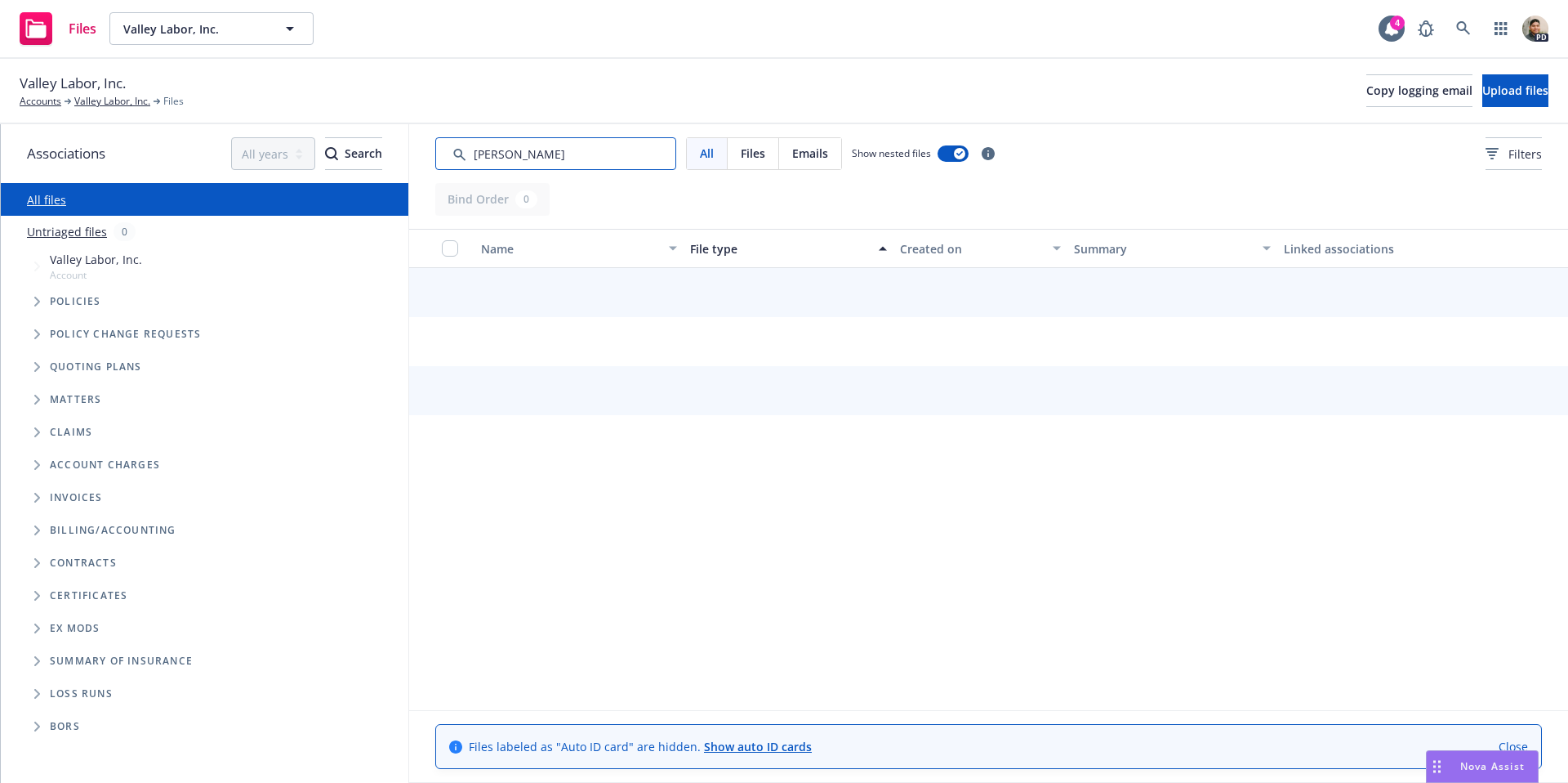
type input "Victor"
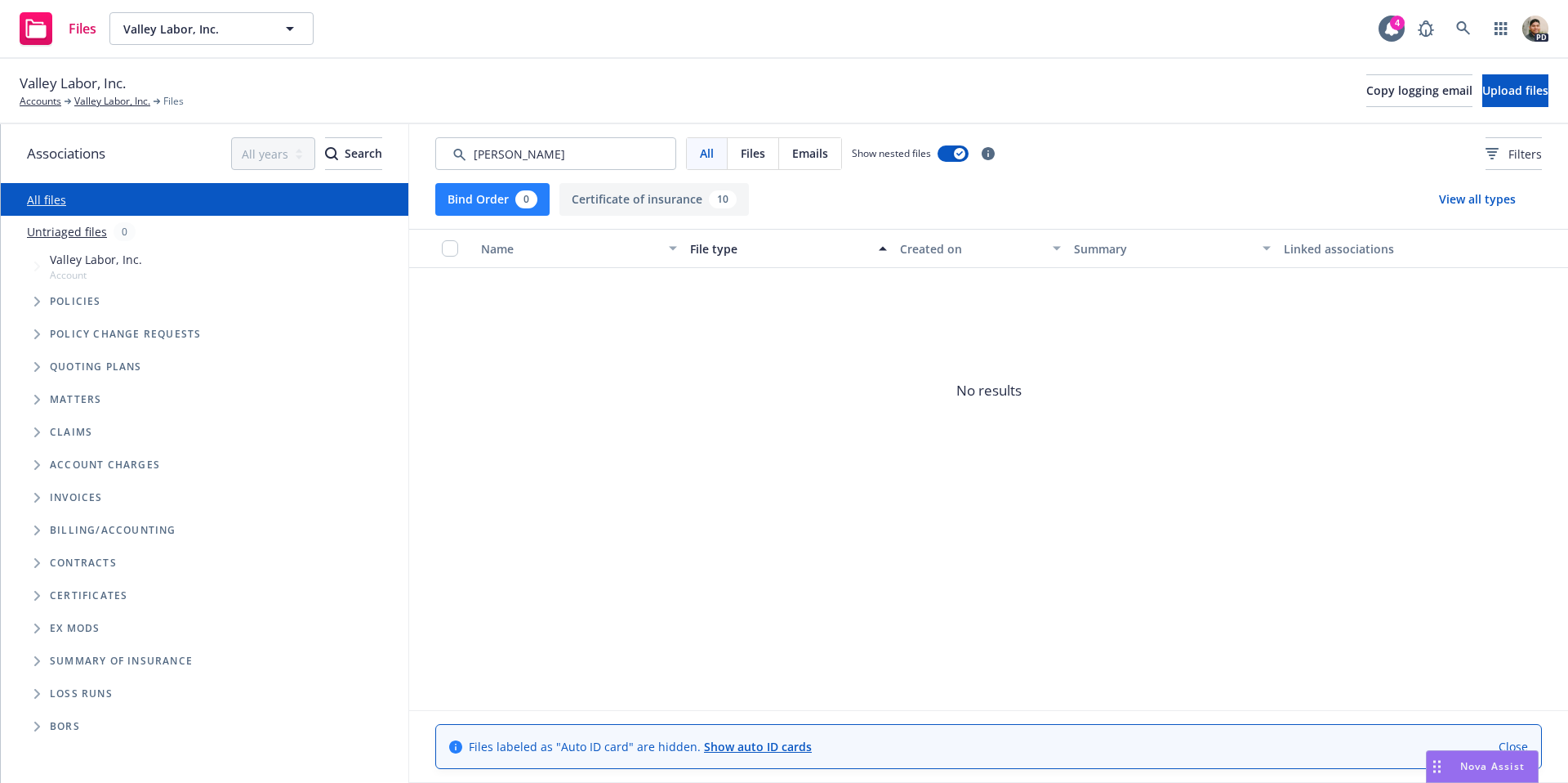
click at [711, 160] on span "All" at bounding box center [707, 153] width 14 height 18
click at [576, 162] on input "Search by keyword..." at bounding box center [555, 153] width 241 height 32
click at [711, 161] on span "All" at bounding box center [707, 153] width 14 height 18
click at [328, 162] on div "Search" at bounding box center [353, 153] width 57 height 31
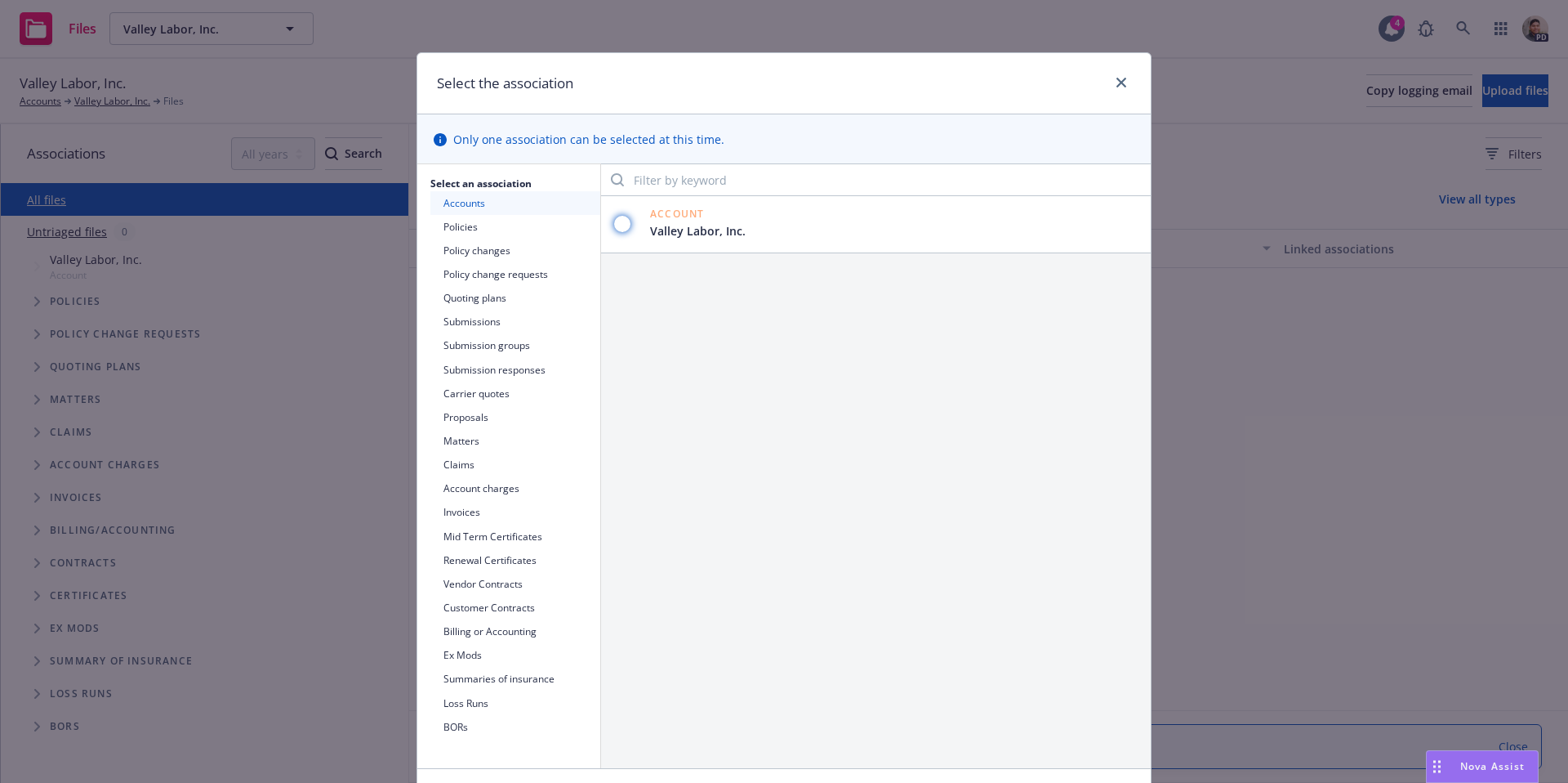
click at [620, 220] on input "radio" at bounding box center [622, 223] width 17 height 17
radio input "true"
click at [762, 180] on input "Filter by keyword" at bounding box center [876, 180] width 550 height 32
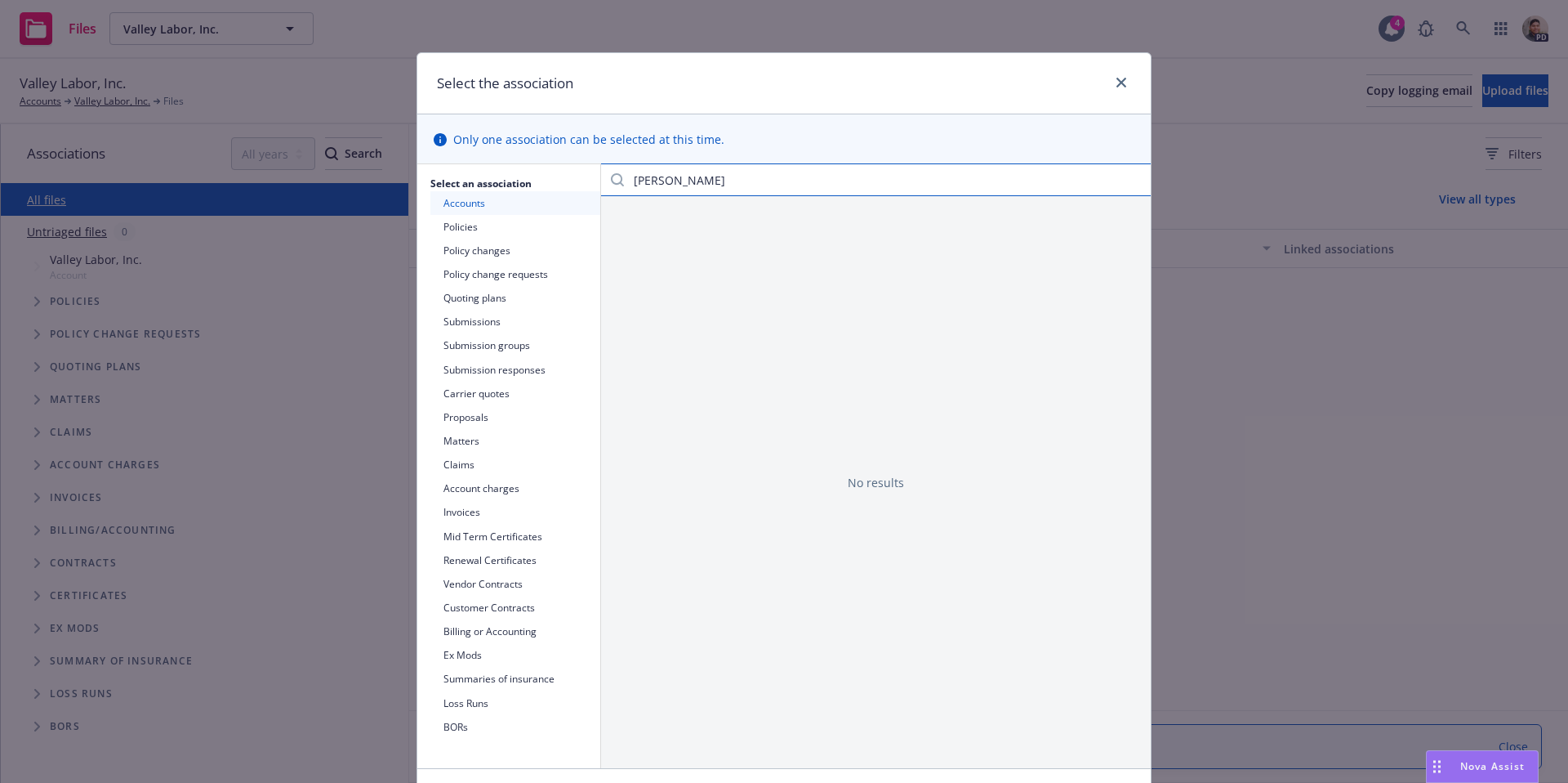
drag, startPoint x: 681, startPoint y: 177, endPoint x: 581, endPoint y: 170, distance: 100.2
click at [581, 170] on div "Select an association Accounts Policies Policy changes Policy change requests Q…" at bounding box center [784, 467] width 734 height 604
type input "Loss control"
click at [492, 220] on button "Policies" at bounding box center [516, 226] width 170 height 24
click at [490, 254] on button "Policy changes" at bounding box center [516, 250] width 170 height 24
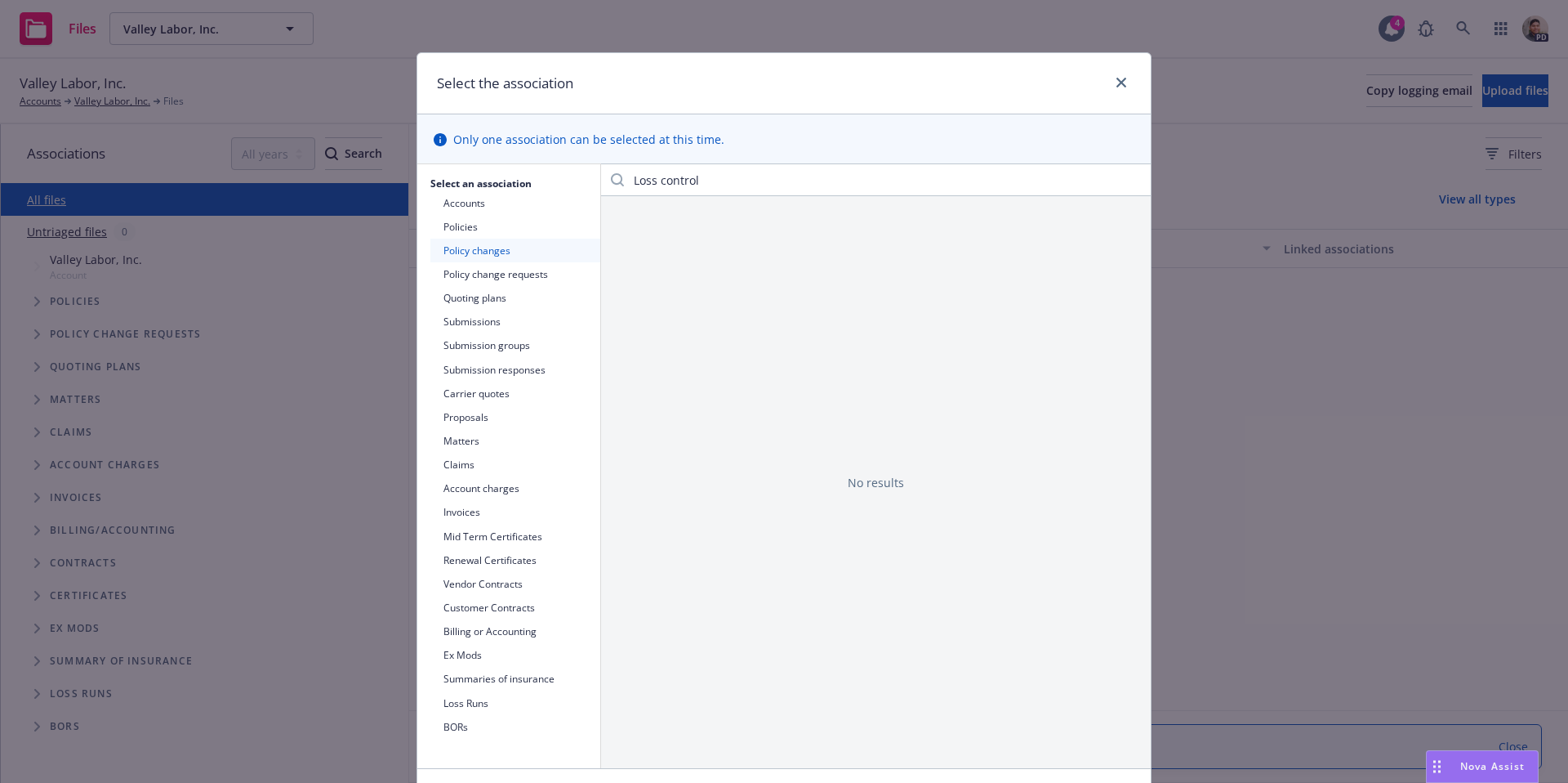
click at [506, 274] on button "Policy change requests" at bounding box center [516, 274] width 170 height 24
click at [501, 307] on button "Quoting plans" at bounding box center [516, 298] width 170 height 24
click at [490, 324] on button "Submissions" at bounding box center [516, 321] width 170 height 24
click at [490, 349] on button "Submission groups" at bounding box center [516, 345] width 170 height 24
click at [482, 391] on button "Carrier quotes" at bounding box center [516, 393] width 170 height 24
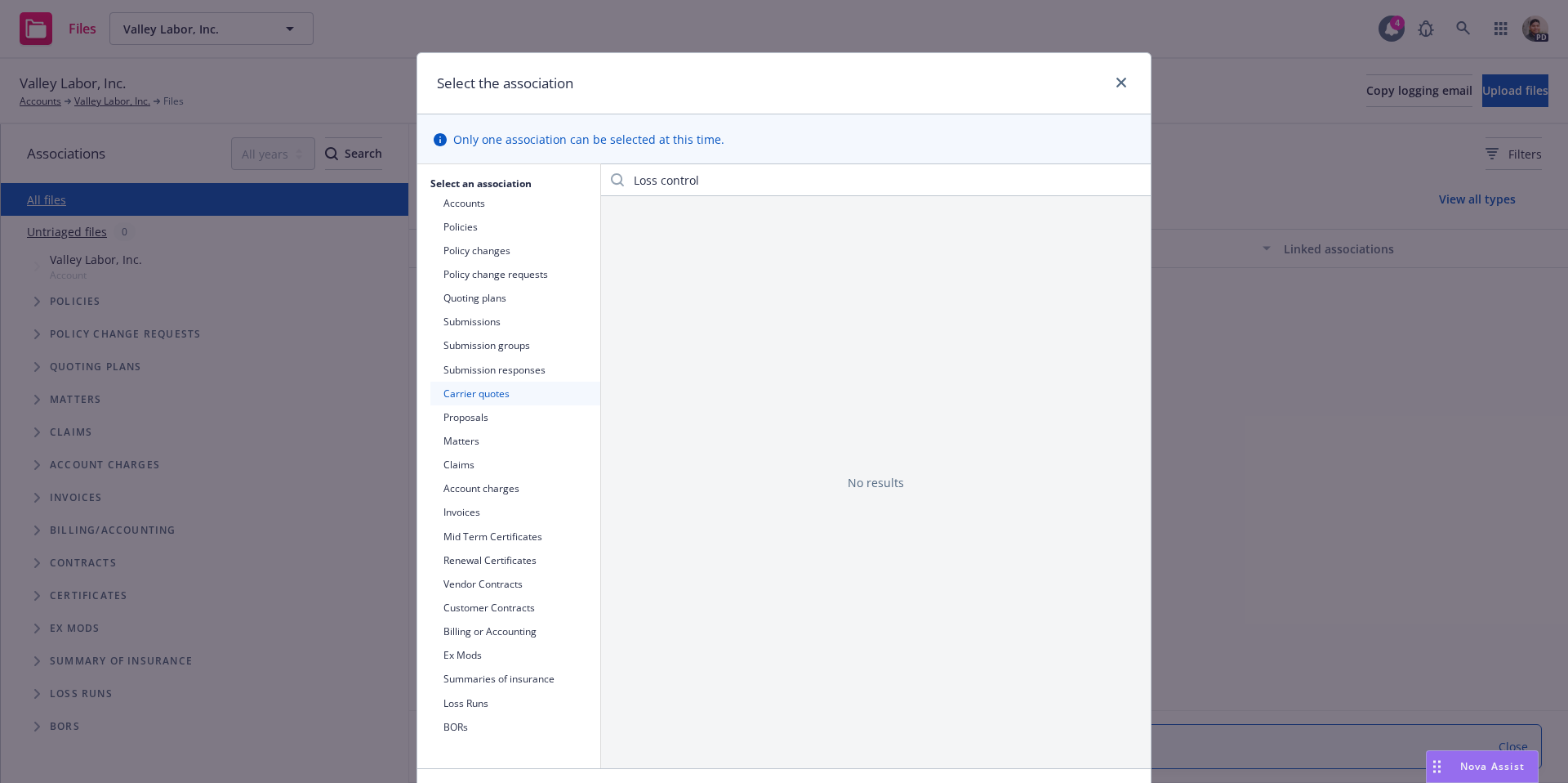
click at [478, 419] on button "Proposals" at bounding box center [516, 417] width 170 height 24
click at [475, 441] on button "Matters" at bounding box center [516, 441] width 170 height 24
click at [488, 469] on button "Claims" at bounding box center [516, 464] width 170 height 24
click at [518, 591] on button "Vendor Contracts" at bounding box center [516, 583] width 170 height 24
click at [1127, 90] on div at bounding box center [1118, 83] width 26 height 21
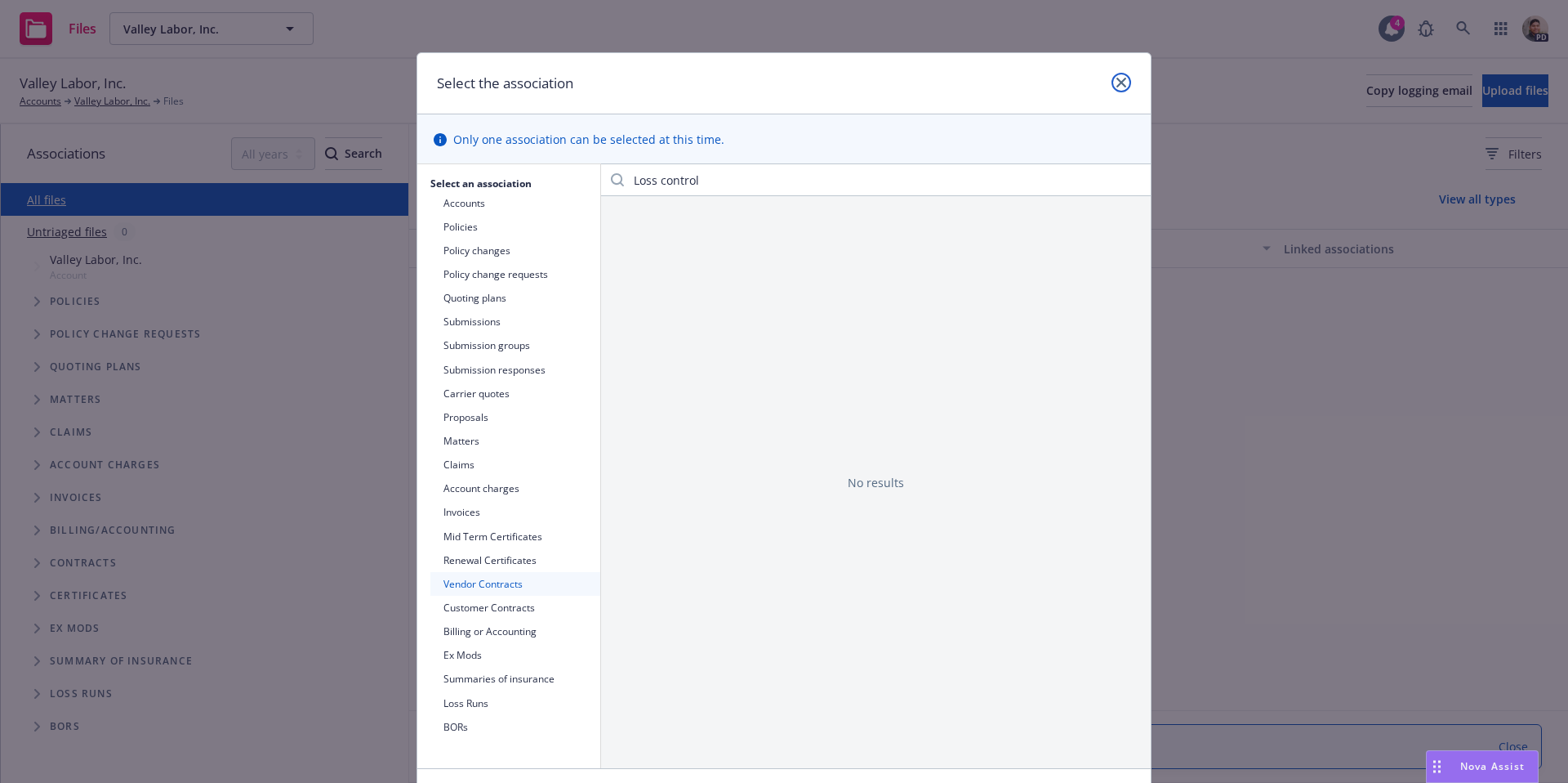
click at [1122, 90] on link "close" at bounding box center [1122, 82] width 19 height 19
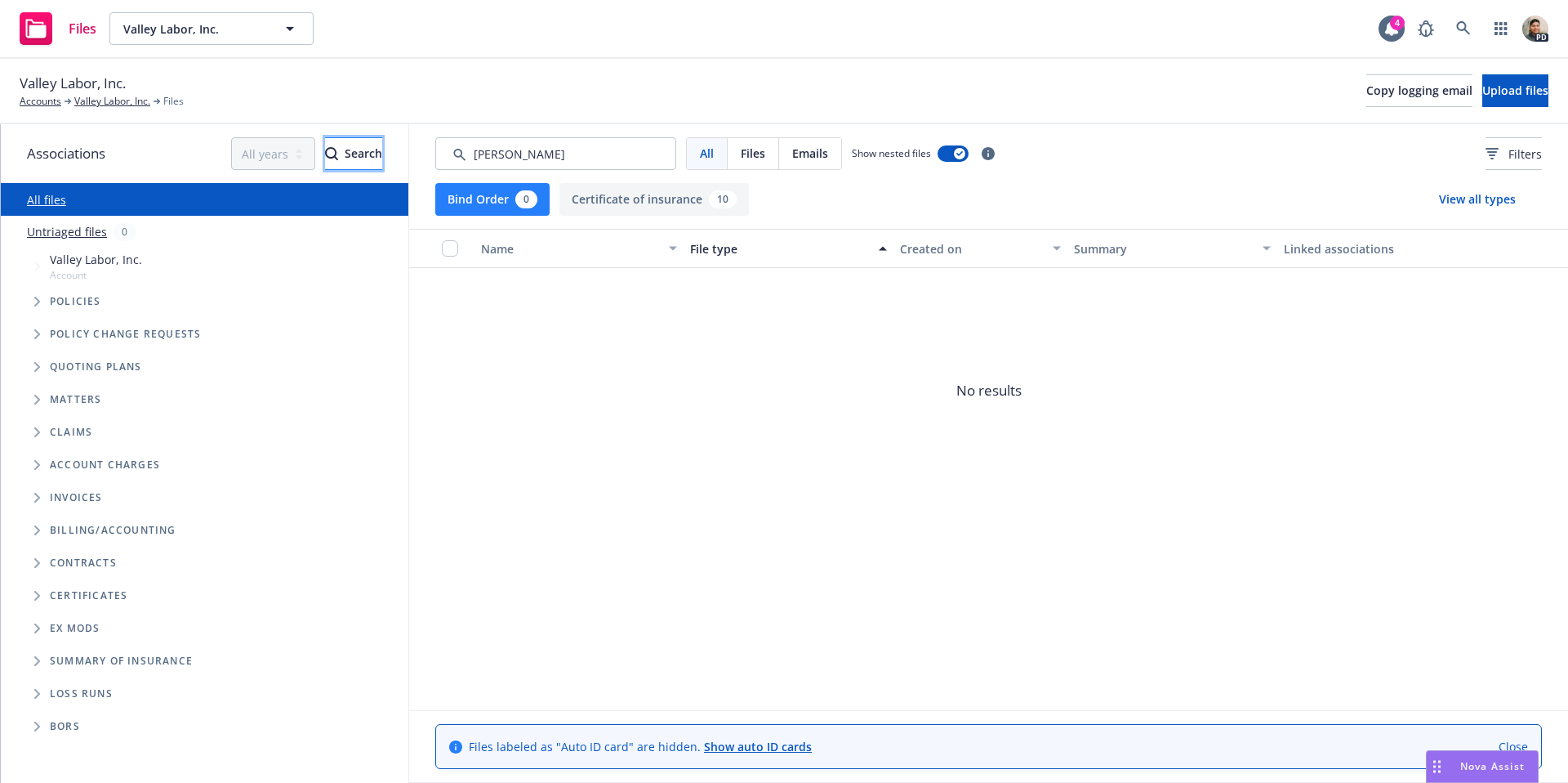
click at [335, 156] on div "Search" at bounding box center [353, 153] width 57 height 31
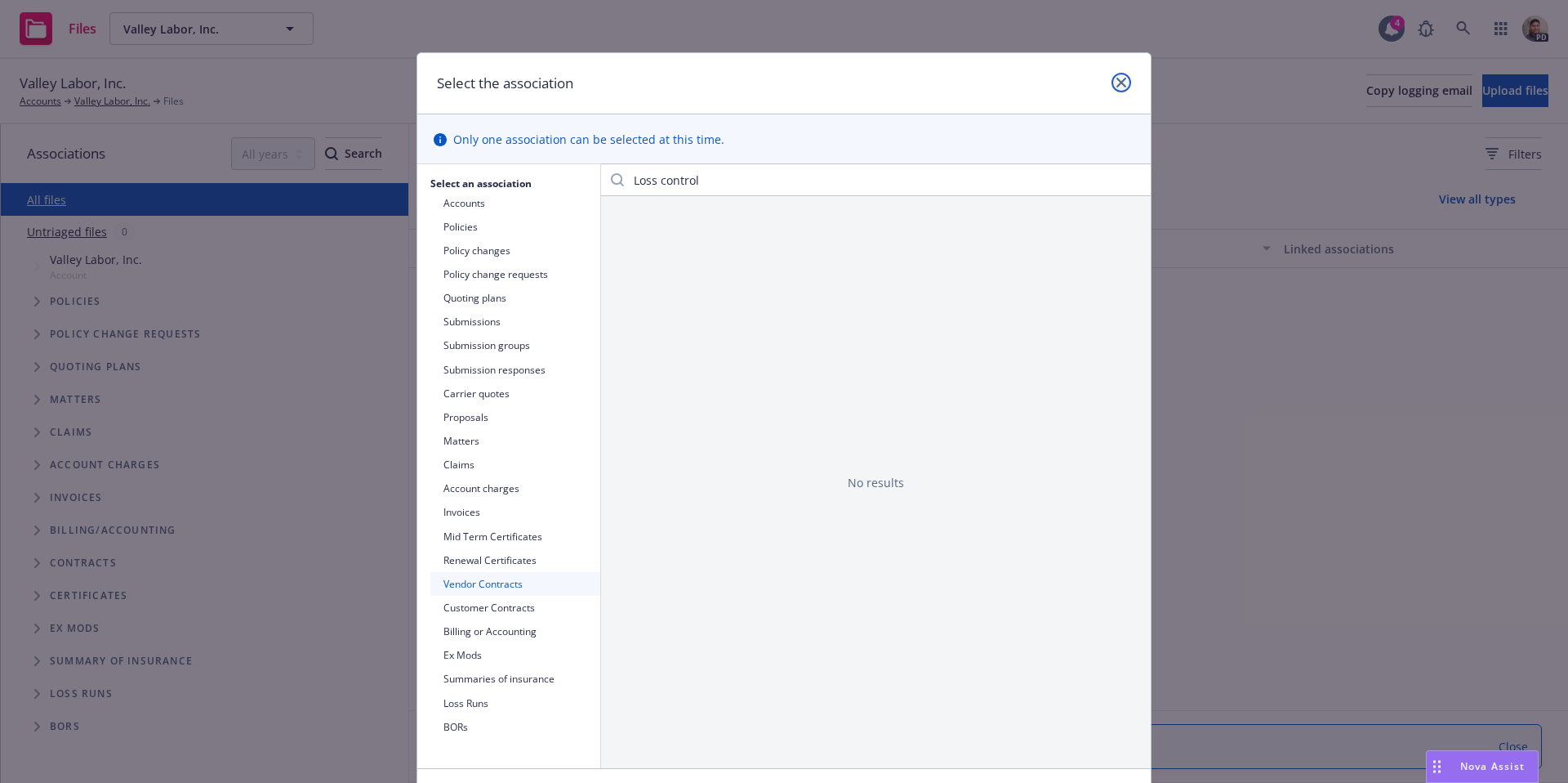
click at [1121, 80] on icon "close" at bounding box center [1122, 82] width 10 height 10
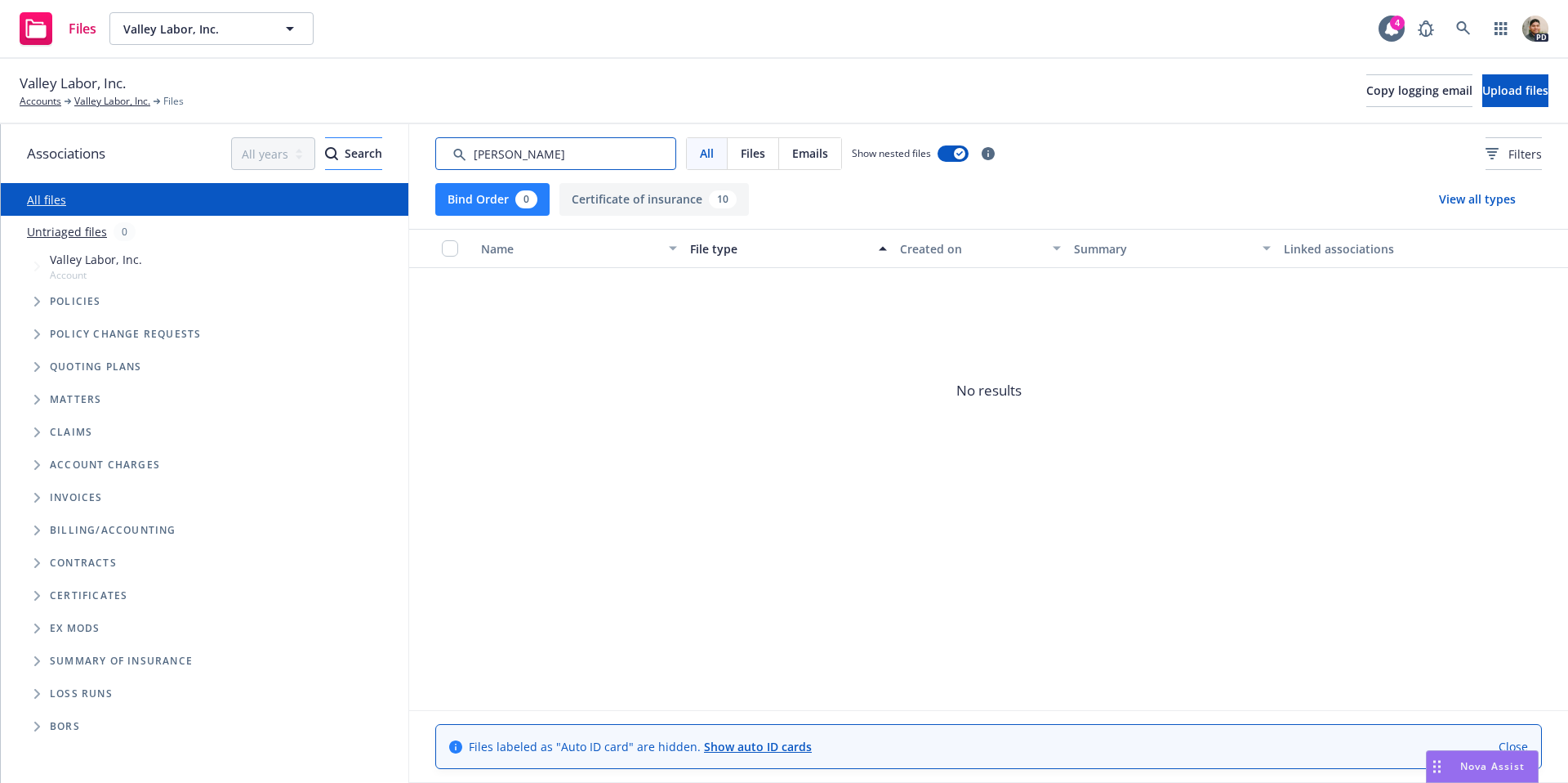
drag, startPoint x: 531, startPoint y: 152, endPoint x: 376, endPoint y: 151, distance: 155.0
click at [376, 151] on div "Associations All years 2027 2026 2025 2024 2023 2022 2021 2020 2019 2018 2017 2…" at bounding box center [784, 454] width 1568 height 659
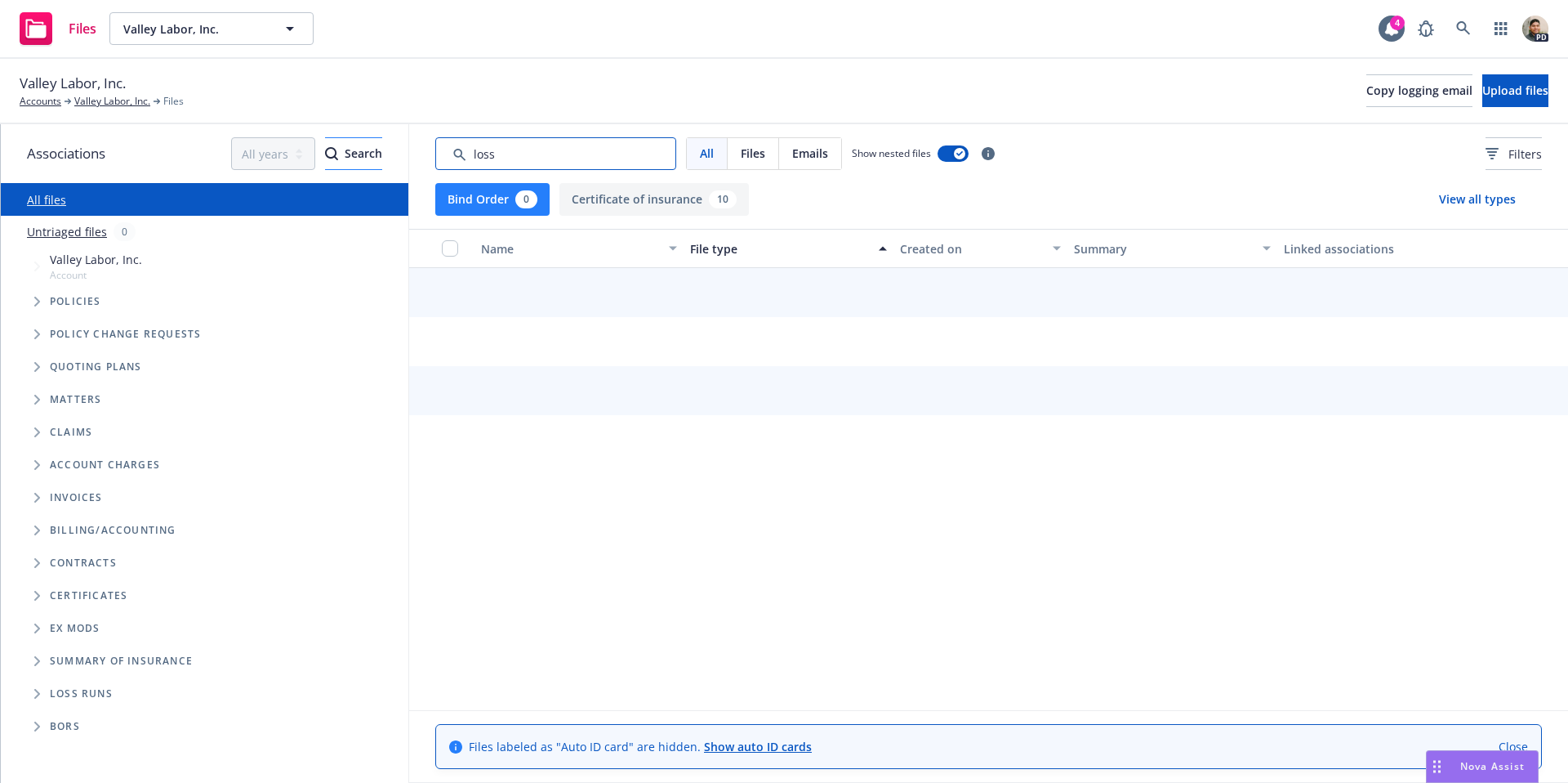
type input "loss"
